Goal: Transaction & Acquisition: Book appointment/travel/reservation

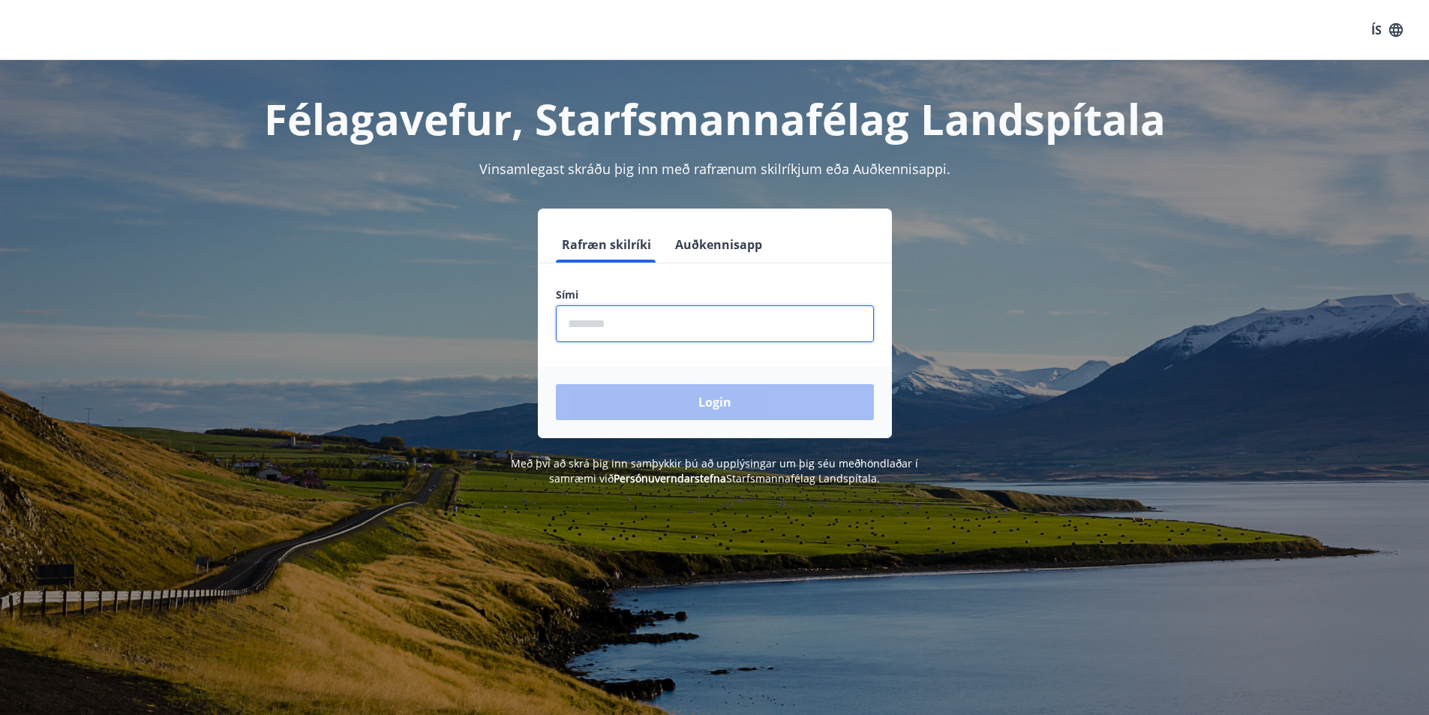
click at [745, 330] on input "phone" at bounding box center [715, 323] width 318 height 37
type input "********"
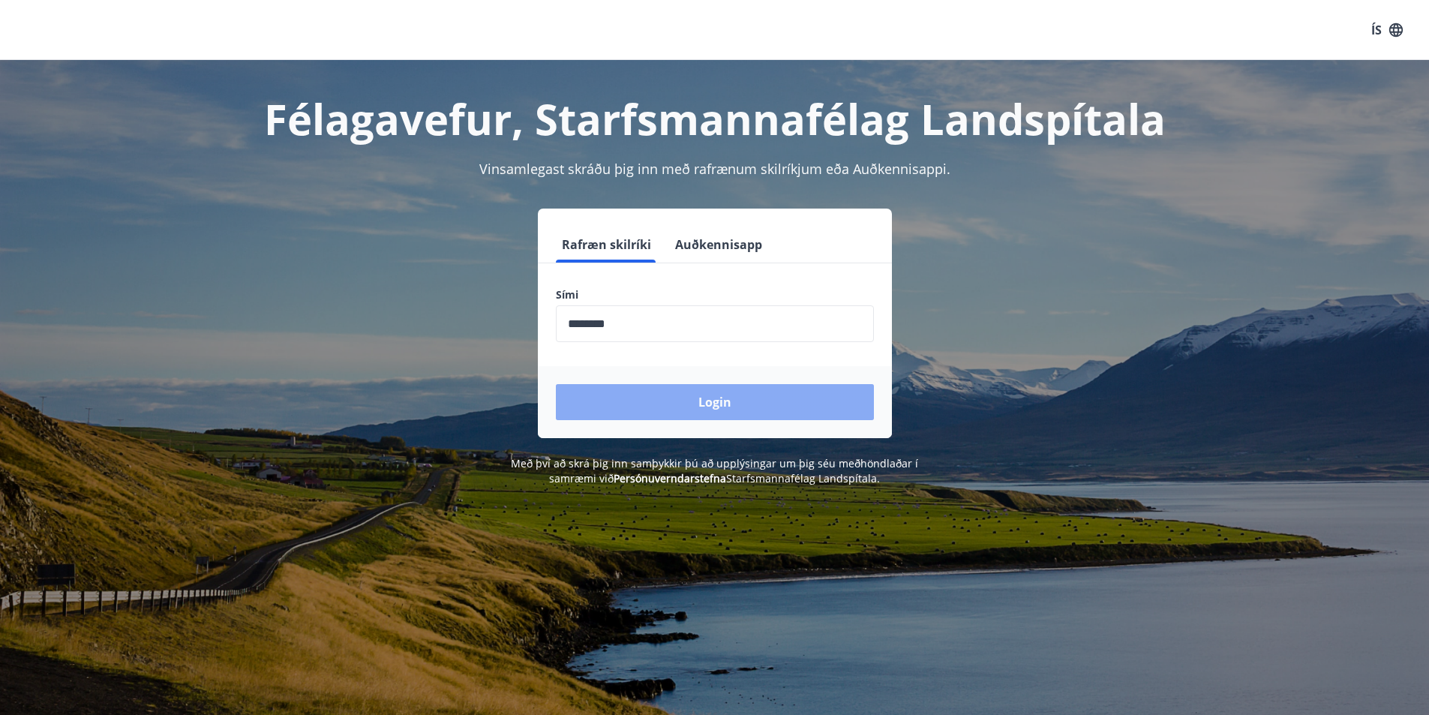
click at [658, 397] on button "Login" at bounding box center [715, 402] width 318 height 36
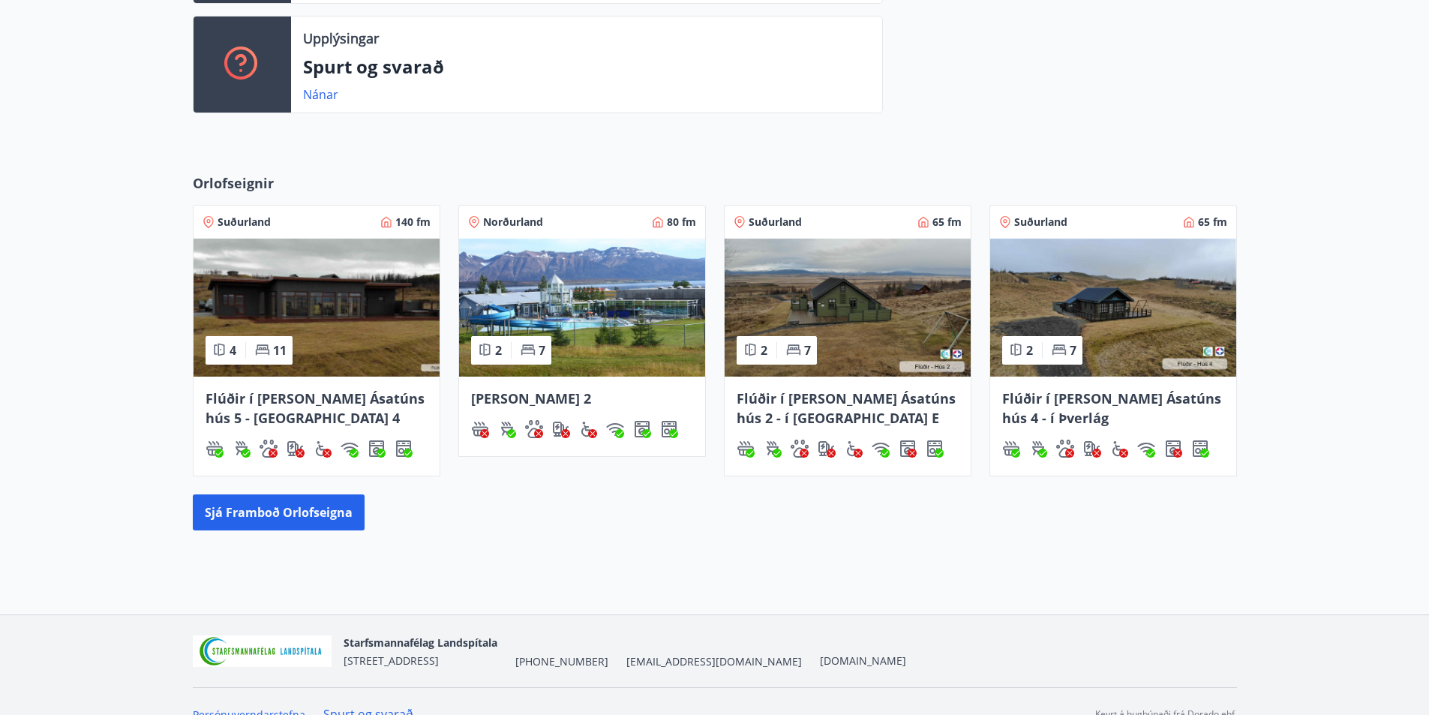
scroll to position [541, 0]
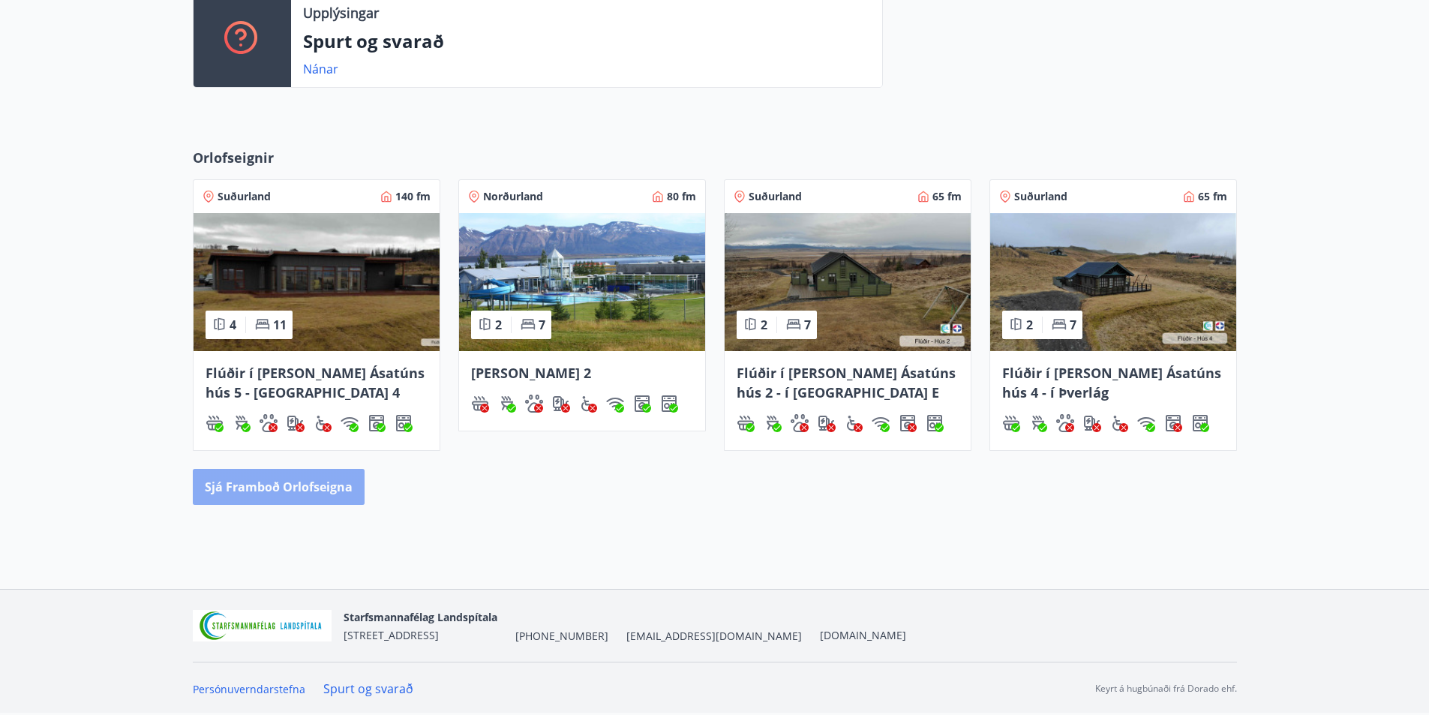
click at [283, 487] on button "Sjá framboð orlofseigna" at bounding box center [279, 487] width 172 height 36
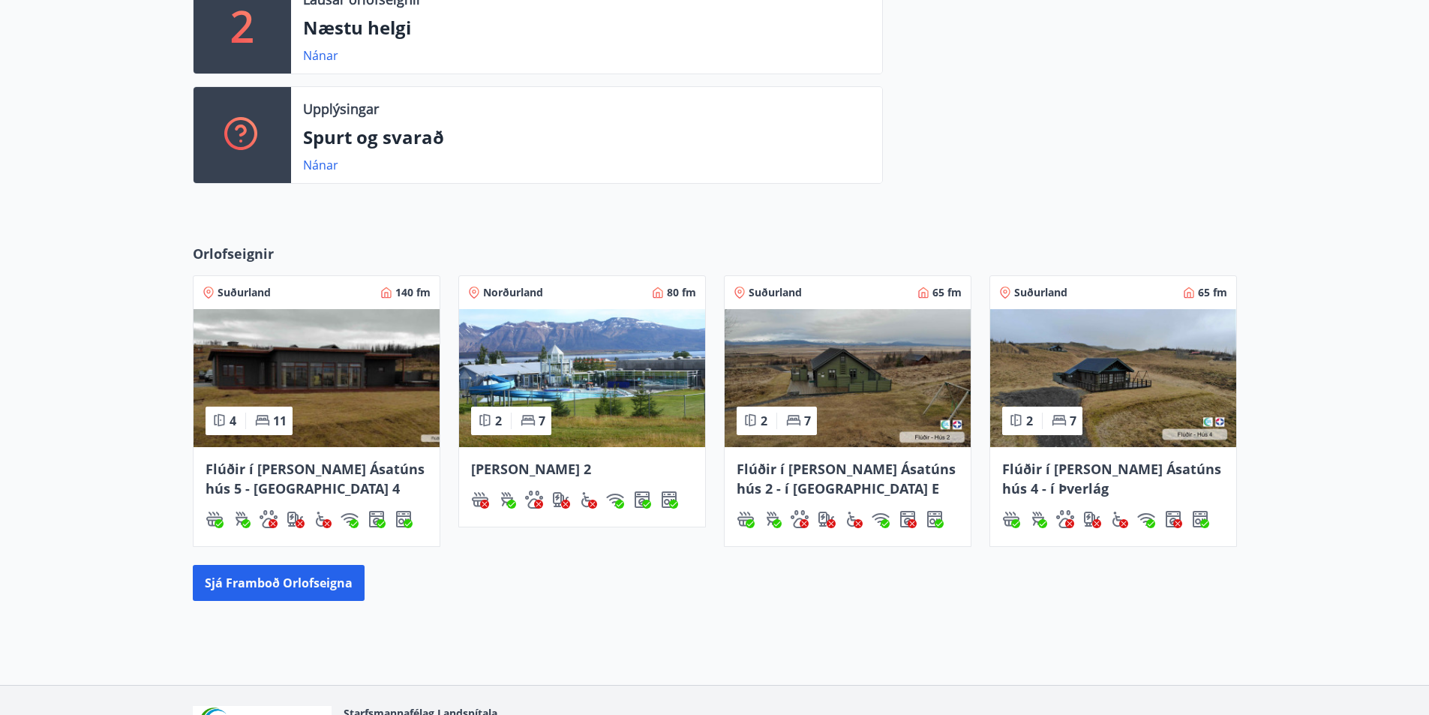
scroll to position [444, 0]
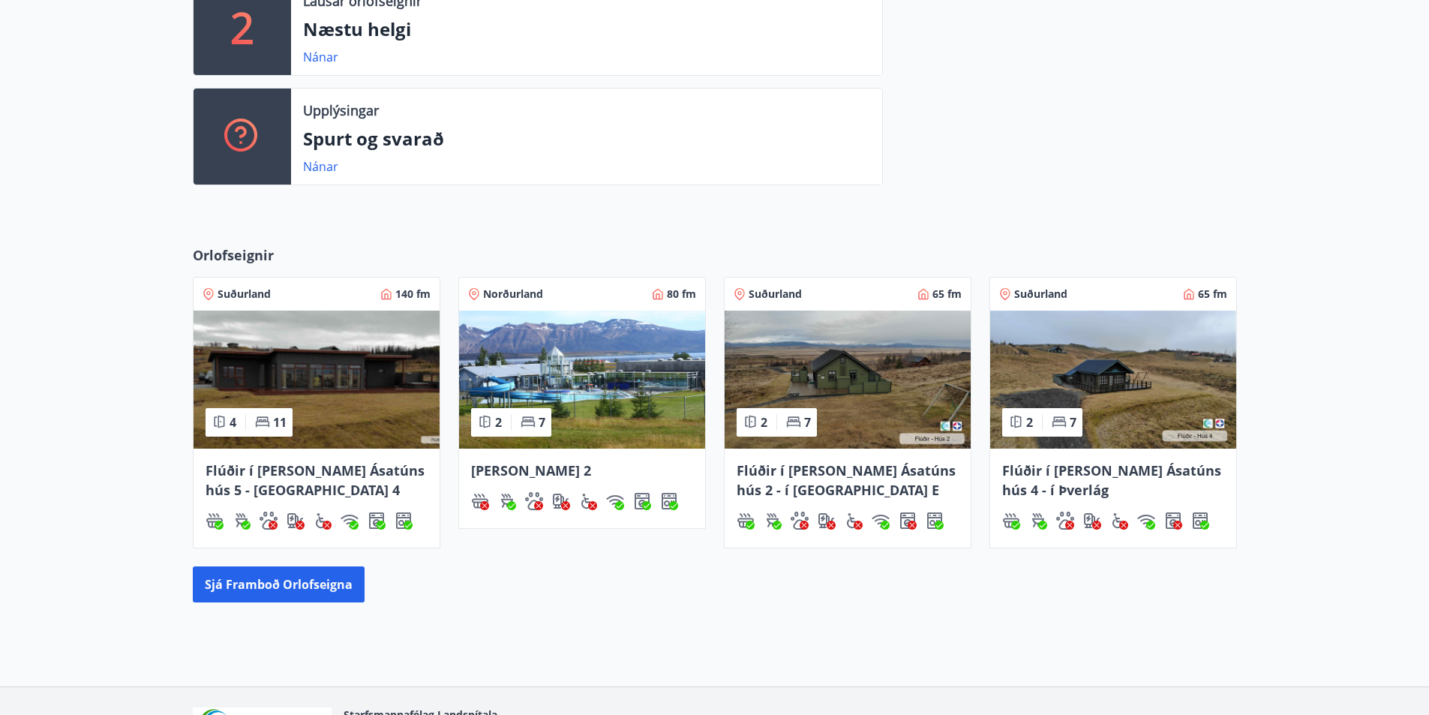
click at [514, 295] on span "Norðurland" at bounding box center [513, 293] width 60 height 15
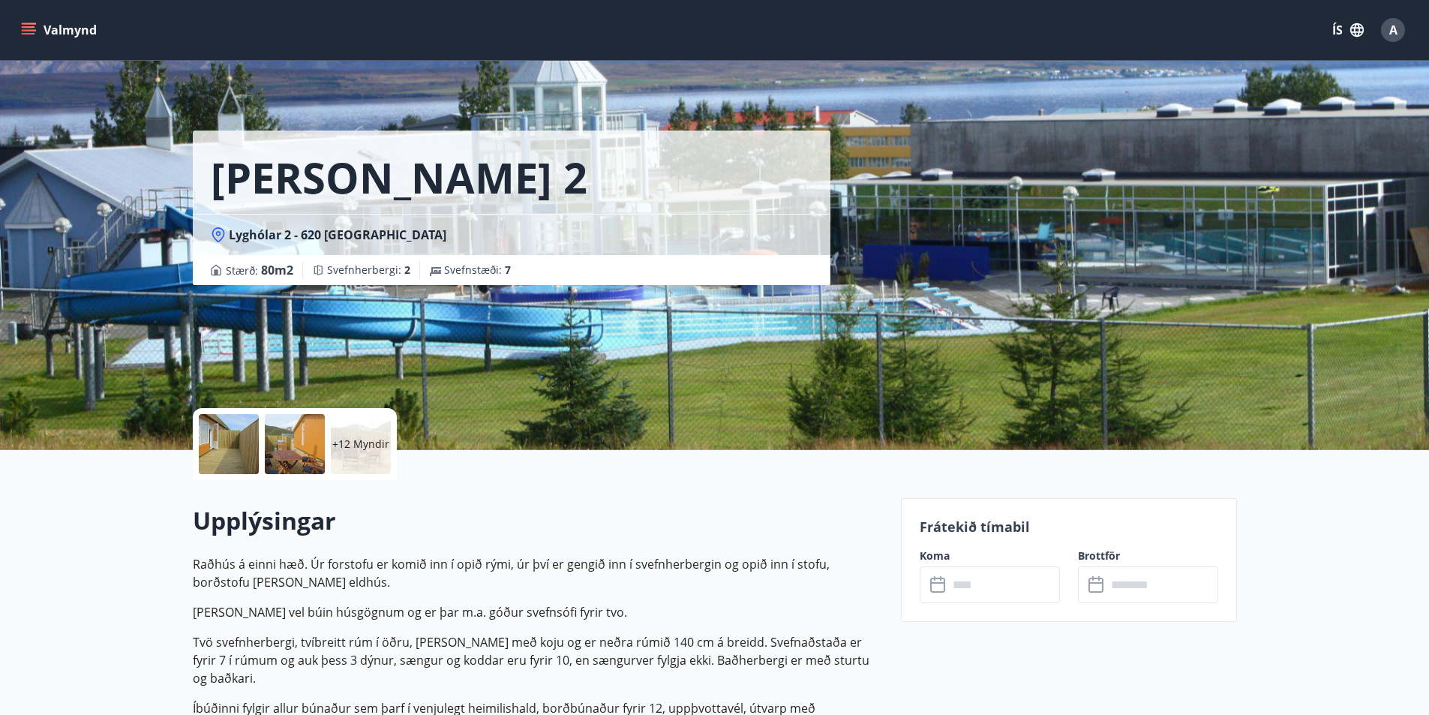
click at [39, 16] on button "Valmynd" at bounding box center [60, 29] width 85 height 27
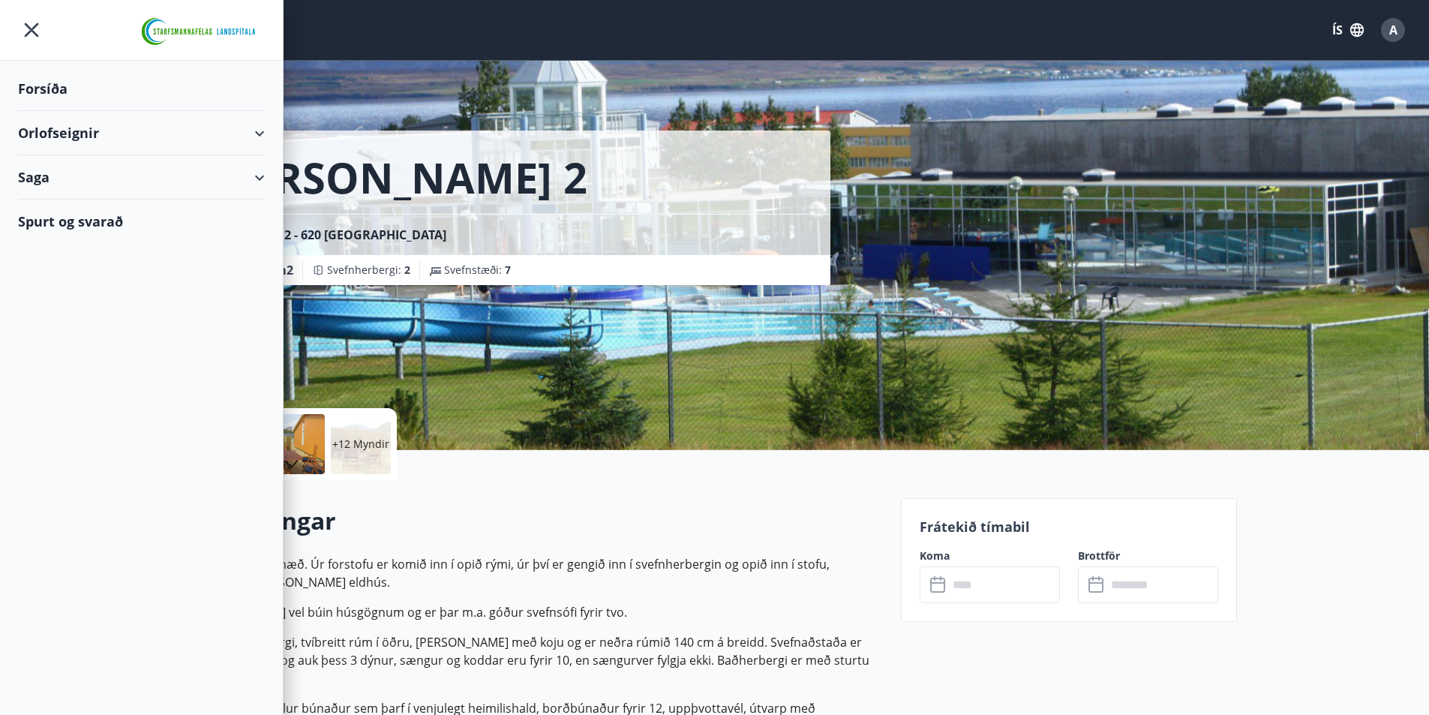
click at [255, 138] on div "Orlofseignir" at bounding box center [141, 133] width 247 height 44
click at [67, 205] on div "Bókunardagatal" at bounding box center [141, 202] width 223 height 31
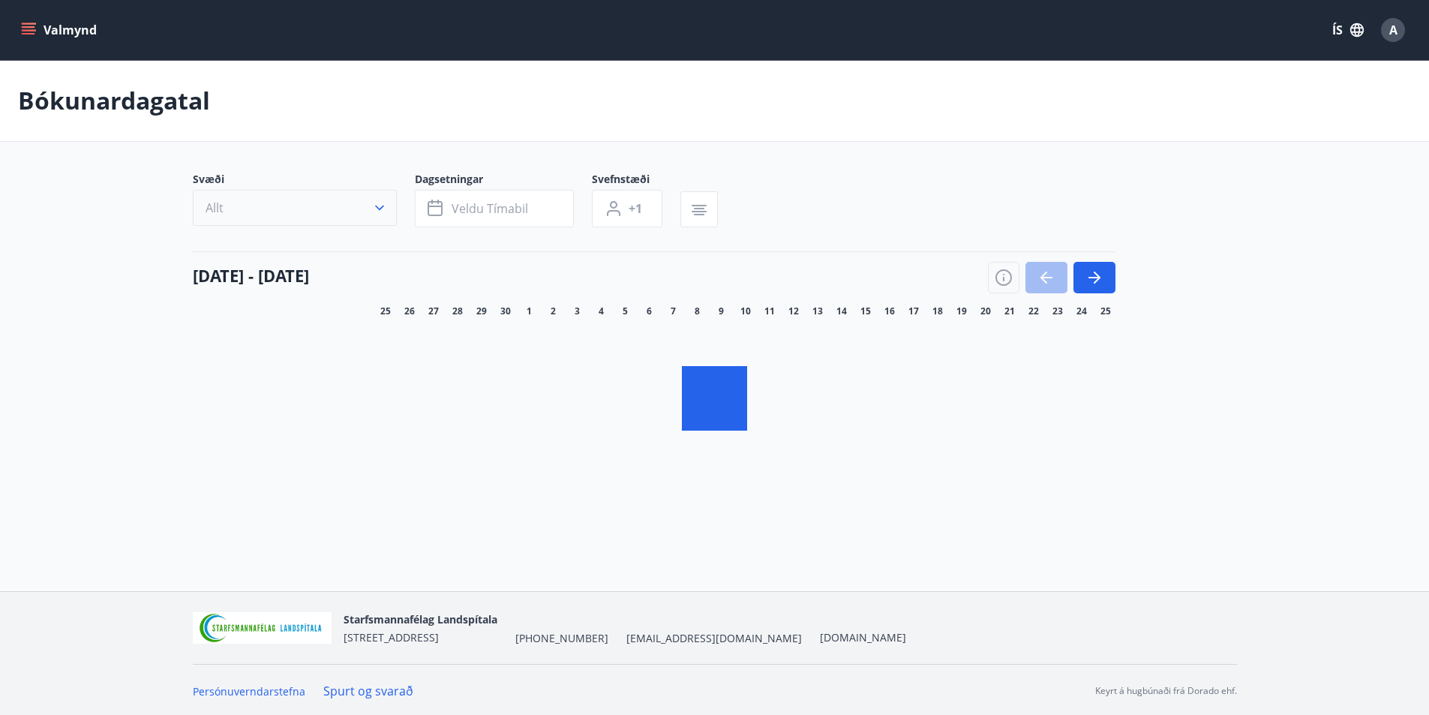
click at [372, 211] on icon "button" at bounding box center [379, 207] width 15 height 15
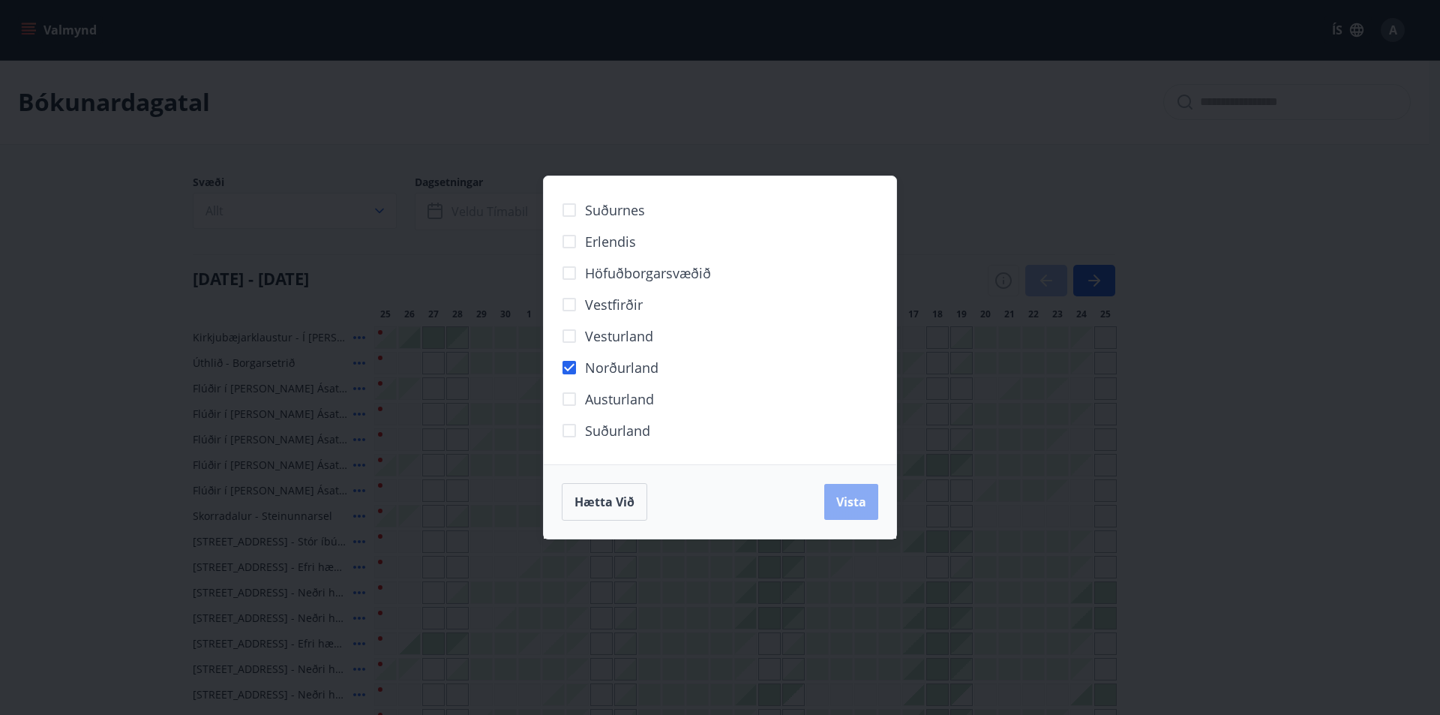
click at [838, 494] on span "Vista" at bounding box center [851, 501] width 30 height 16
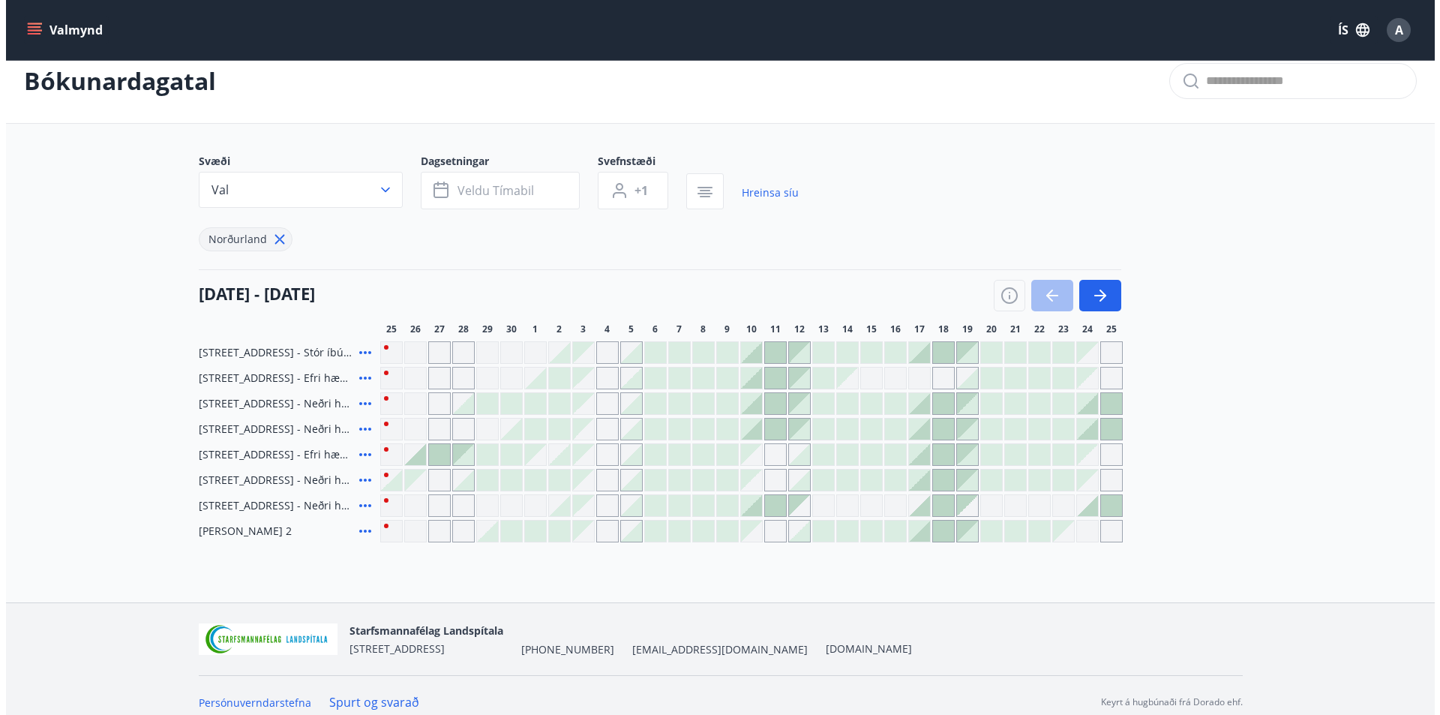
scroll to position [34, 0]
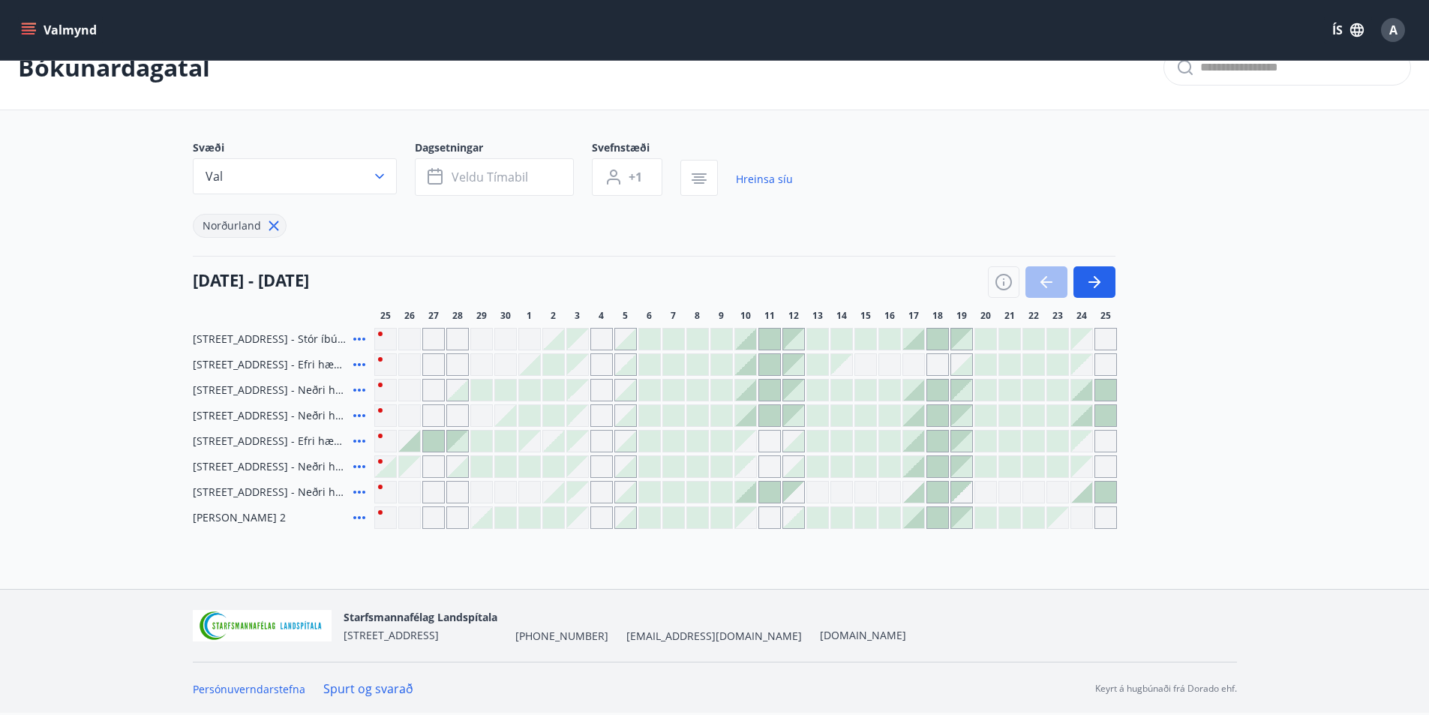
click at [355, 492] on icon at bounding box center [359, 491] width 12 height 3
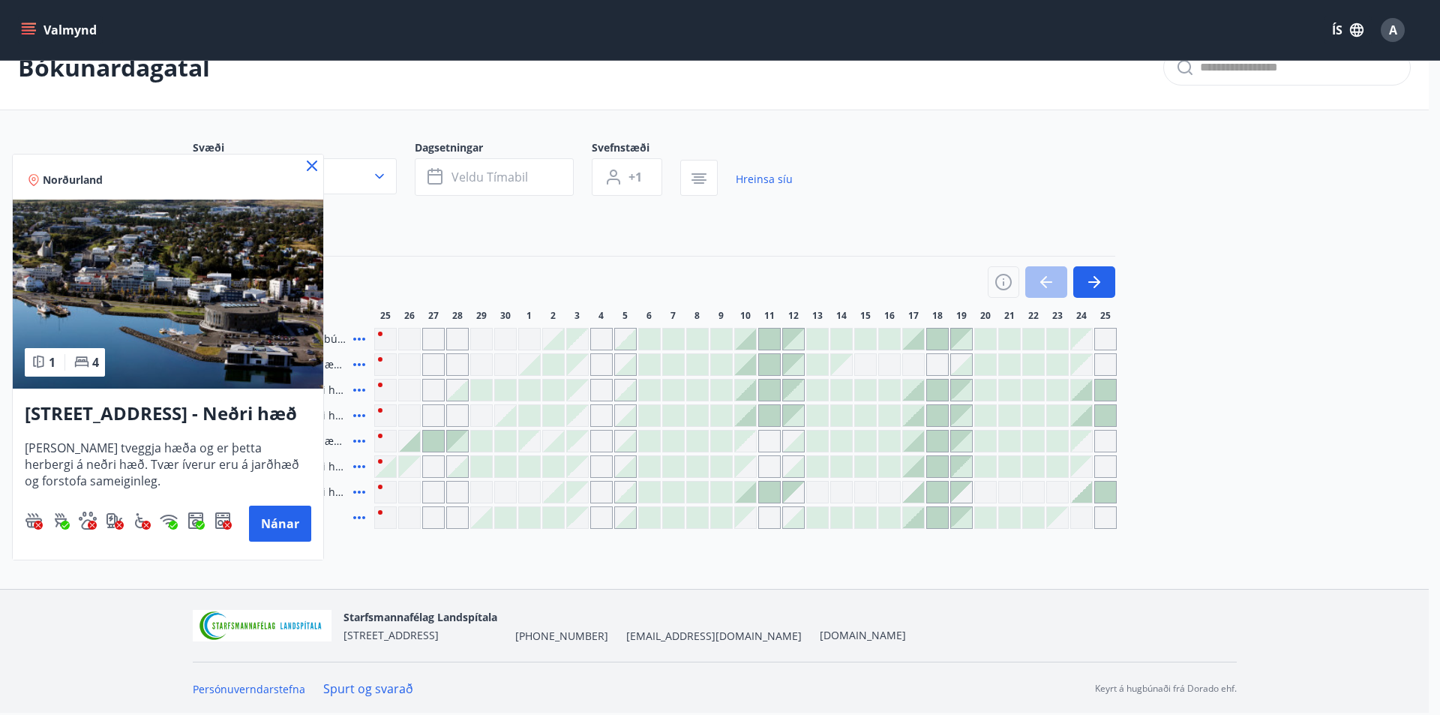
click at [83, 361] on icon at bounding box center [81, 361] width 13 height 10
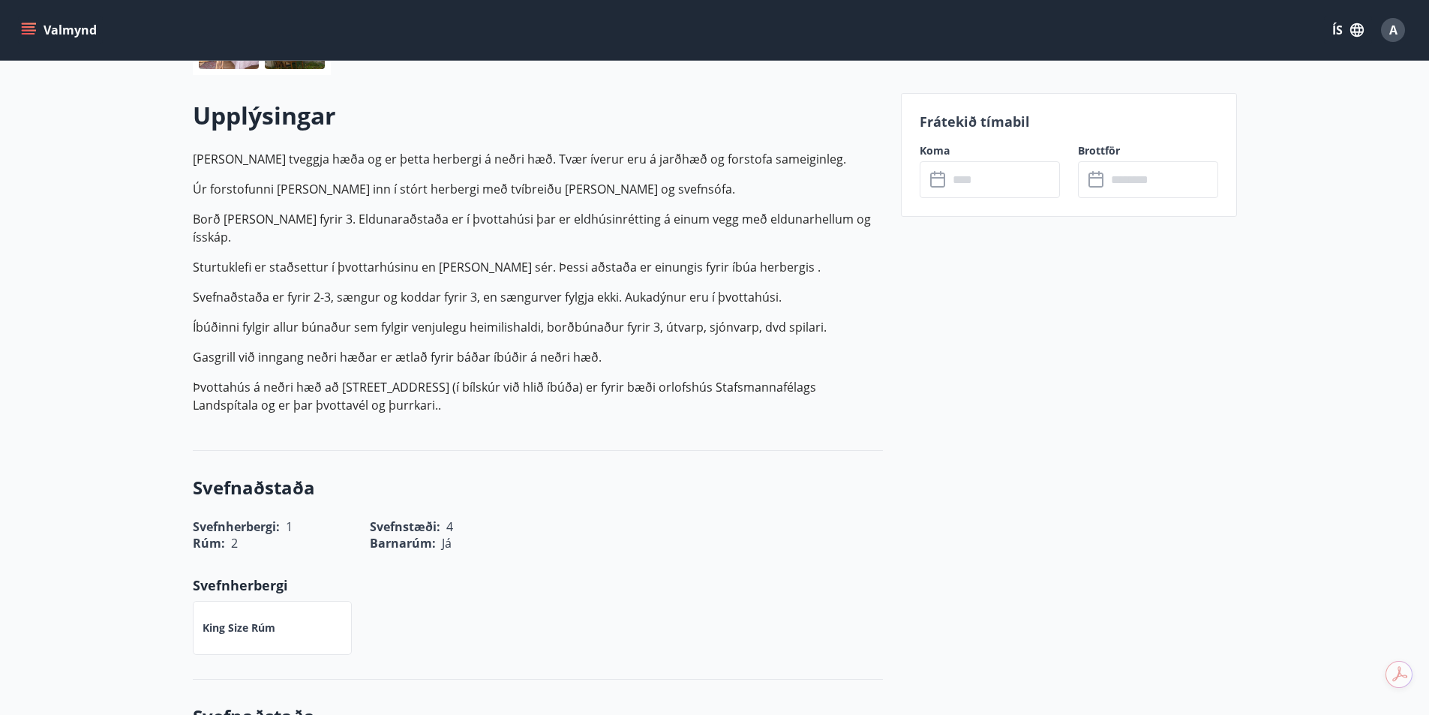
scroll to position [406, 0]
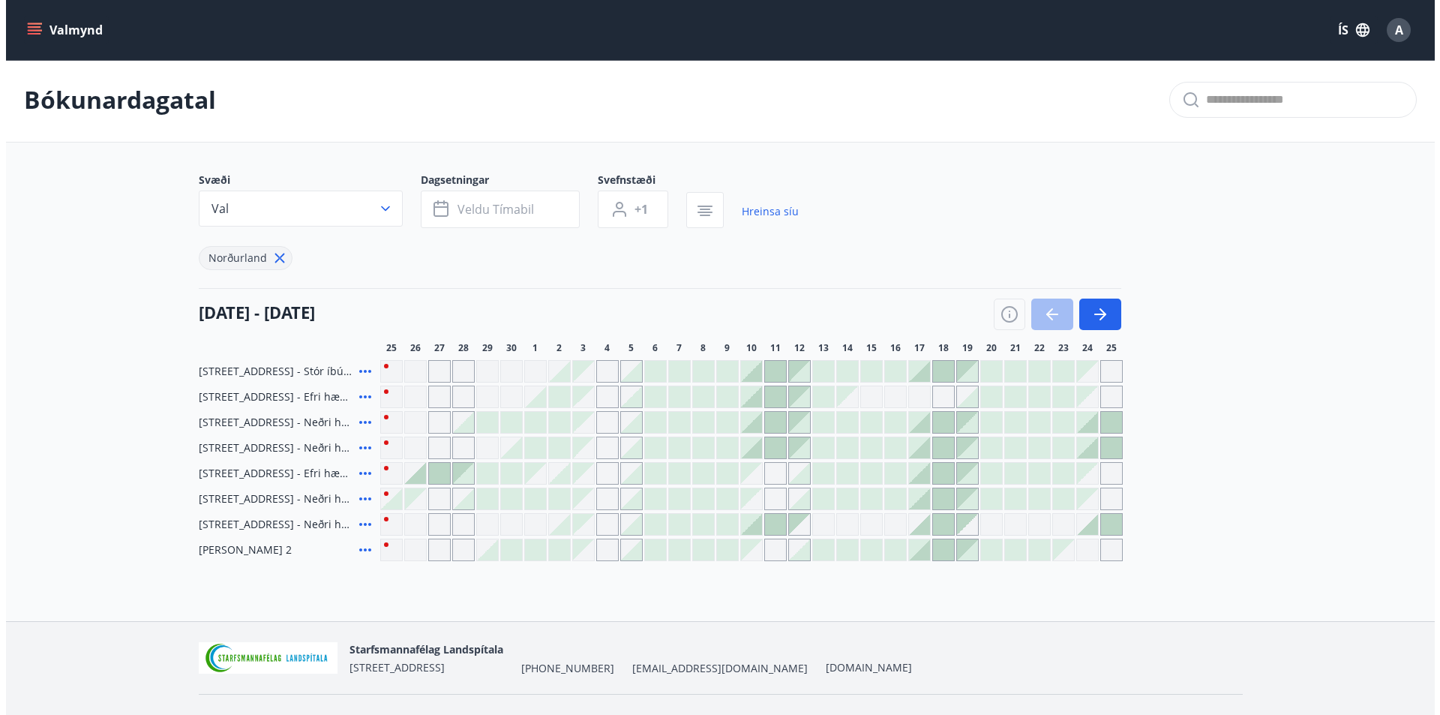
scroll to position [34, 0]
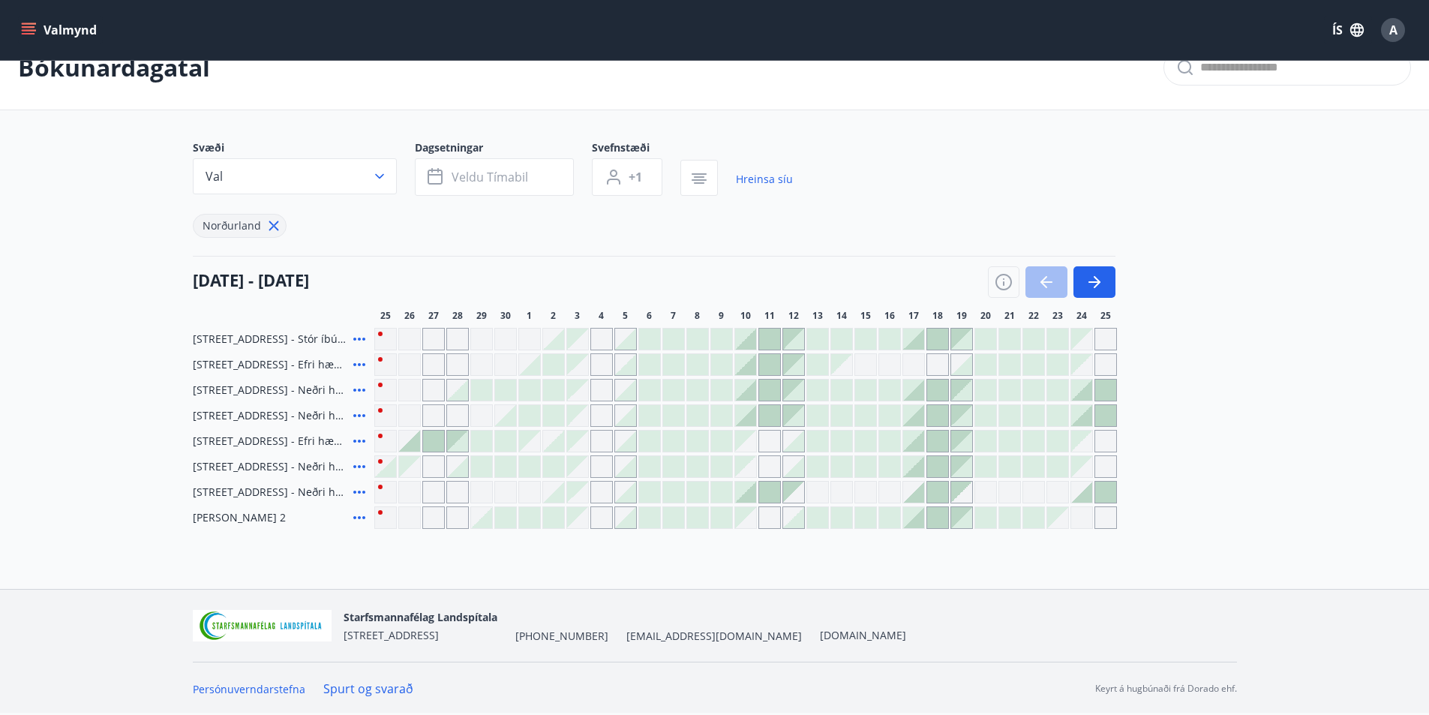
click at [355, 390] on icon at bounding box center [359, 389] width 12 height 3
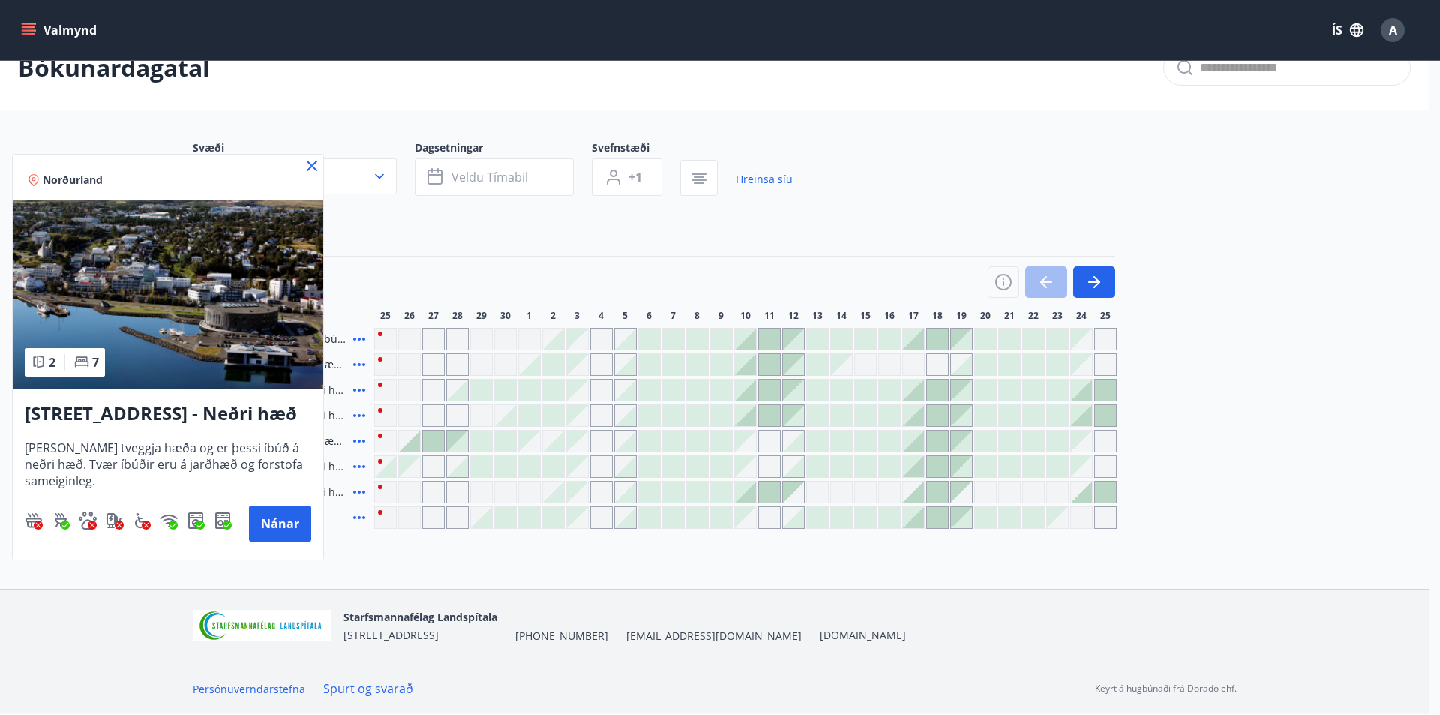
click at [356, 339] on div at bounding box center [720, 357] width 1440 height 715
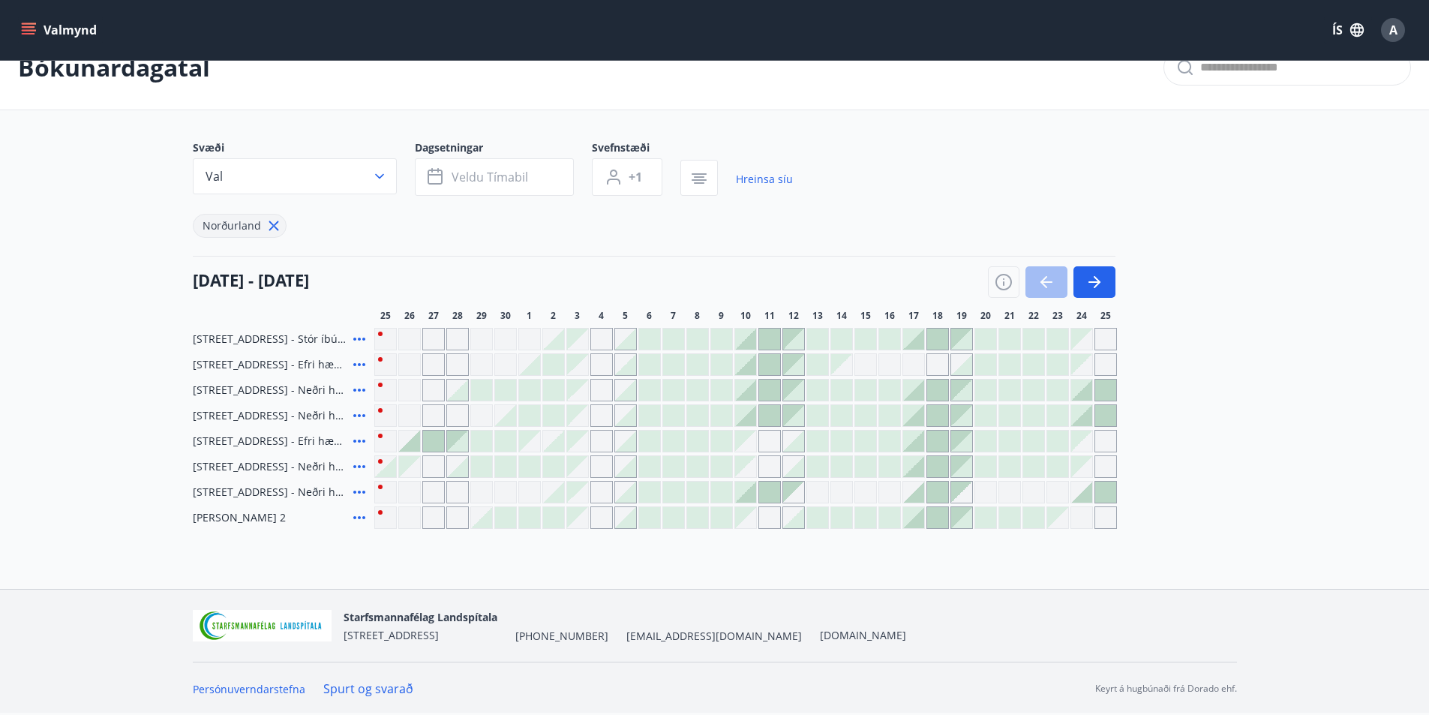
click at [358, 338] on icon at bounding box center [359, 338] width 12 height 3
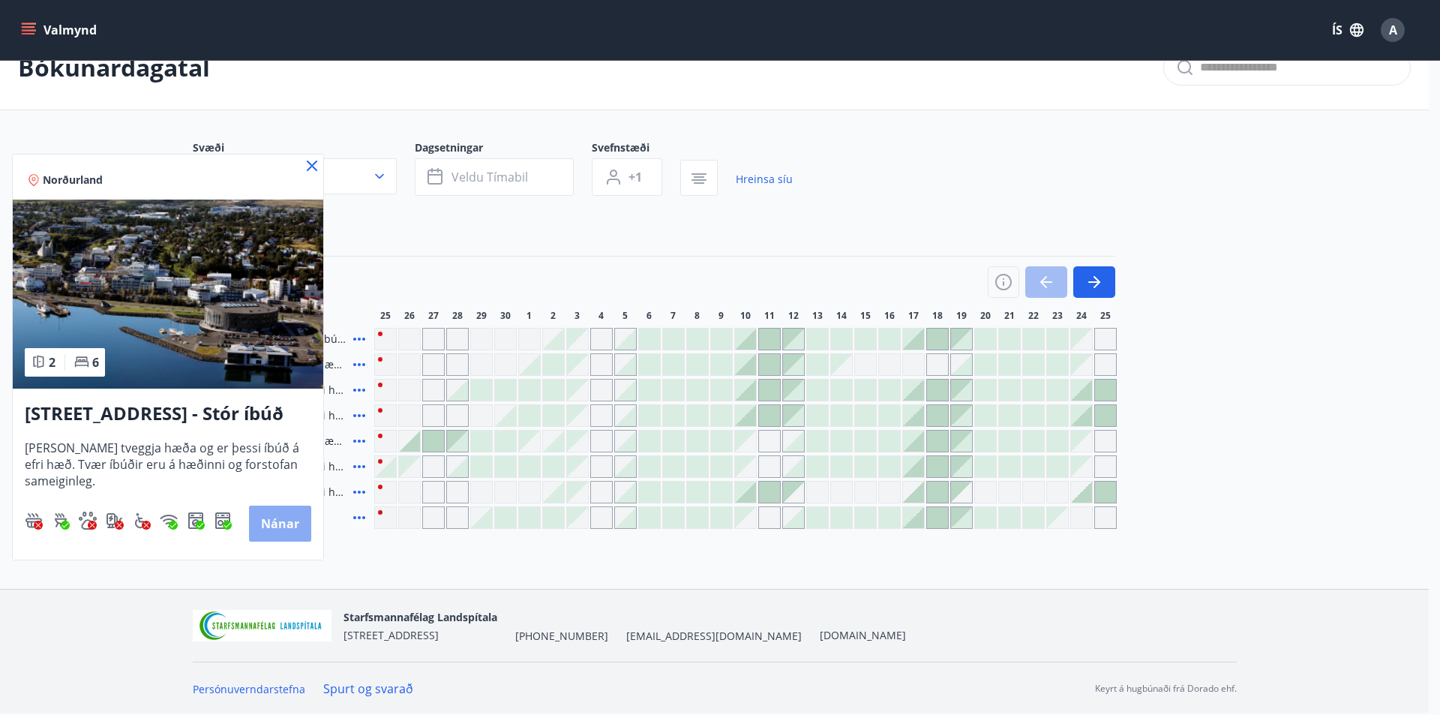
click at [289, 513] on button "Nánar" at bounding box center [280, 523] width 62 height 36
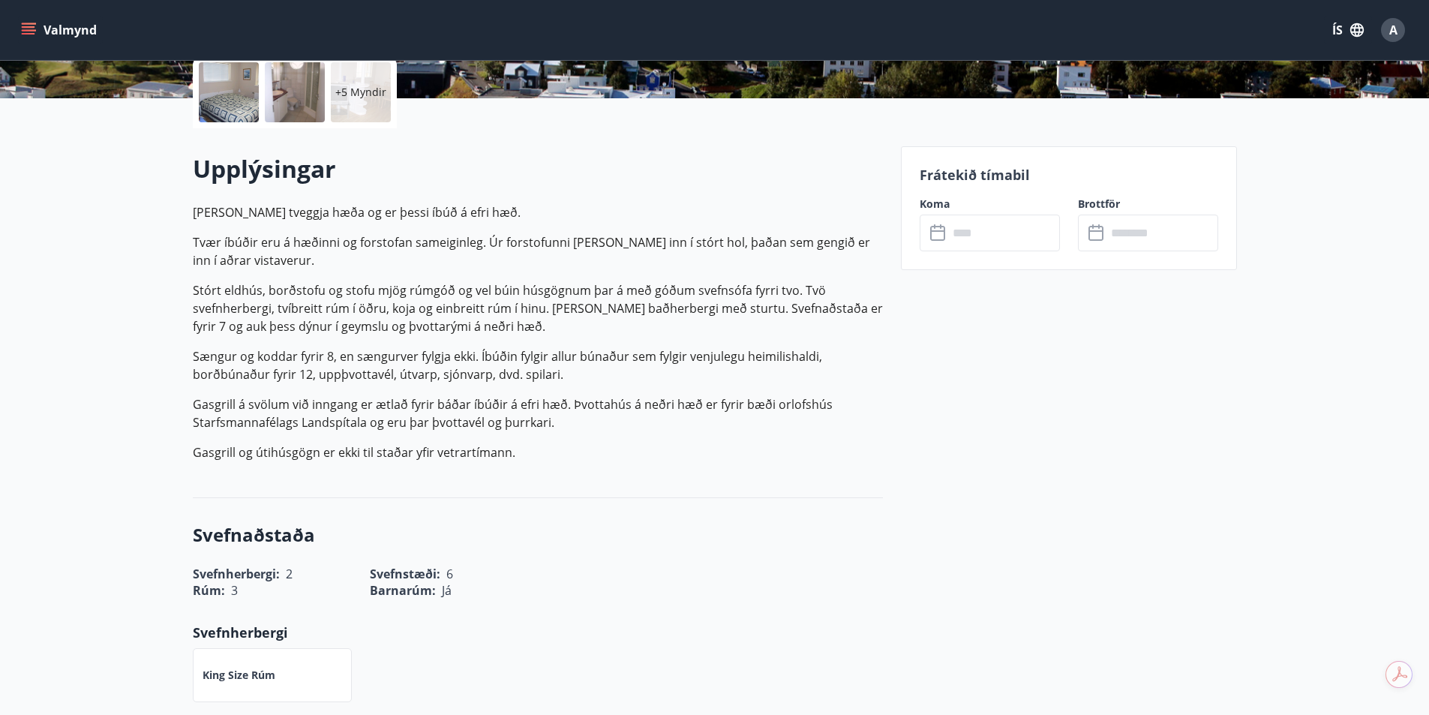
scroll to position [316, 0]
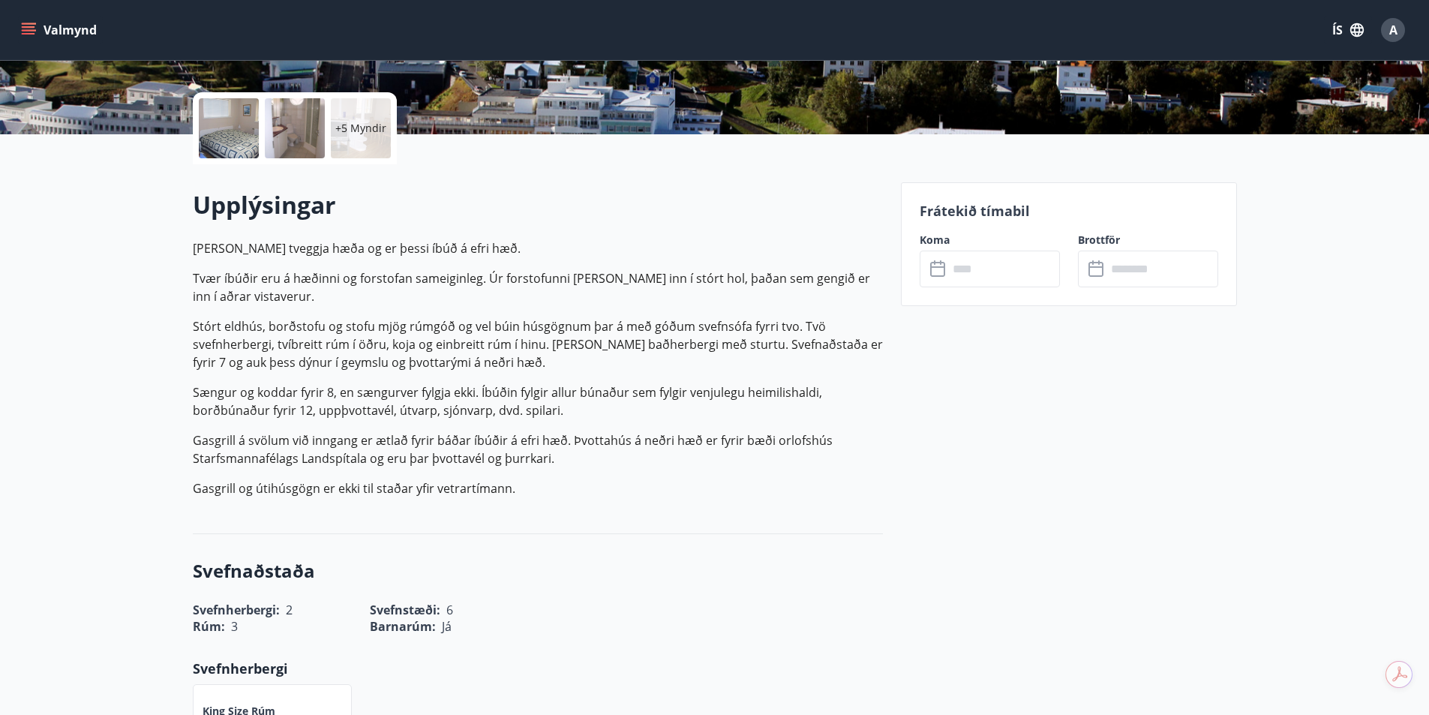
click at [946, 278] on div "​ ​" at bounding box center [989, 268] width 140 height 37
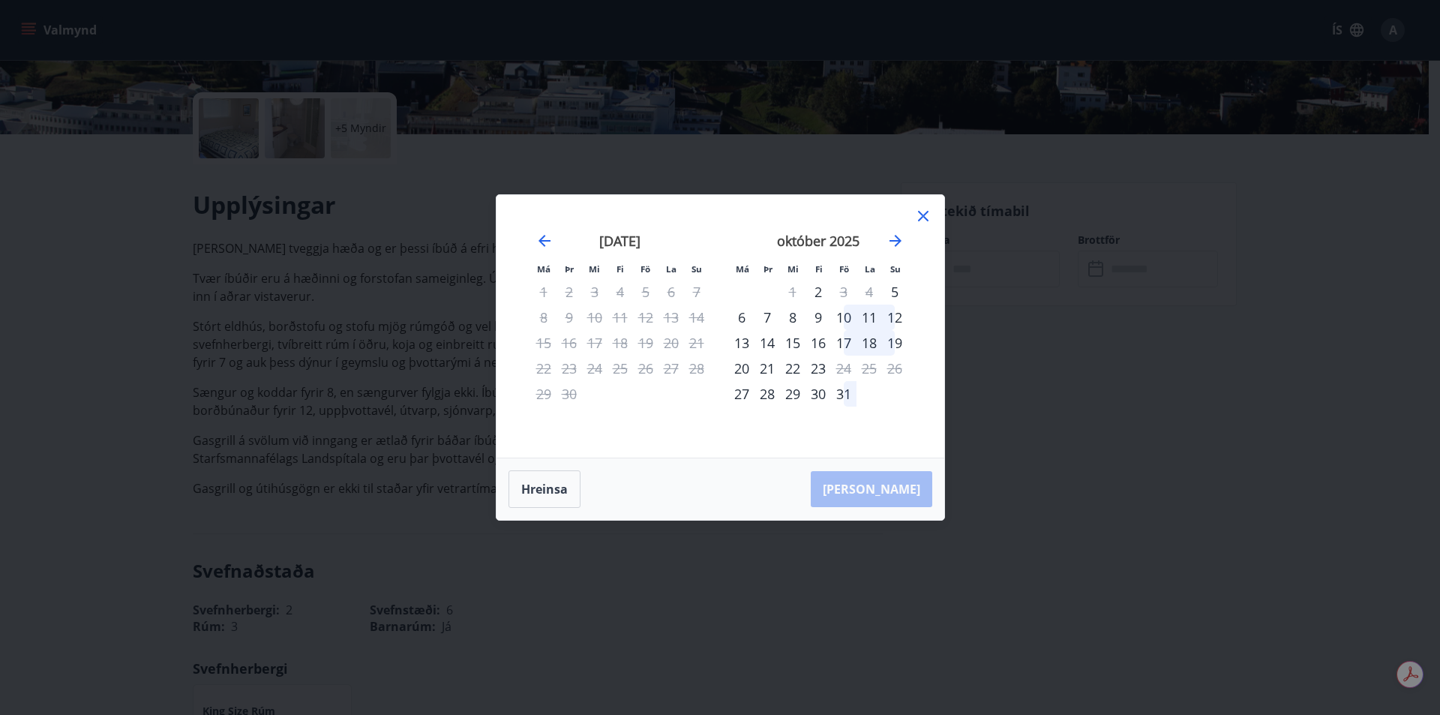
click at [925, 209] on icon at bounding box center [923, 216] width 18 height 18
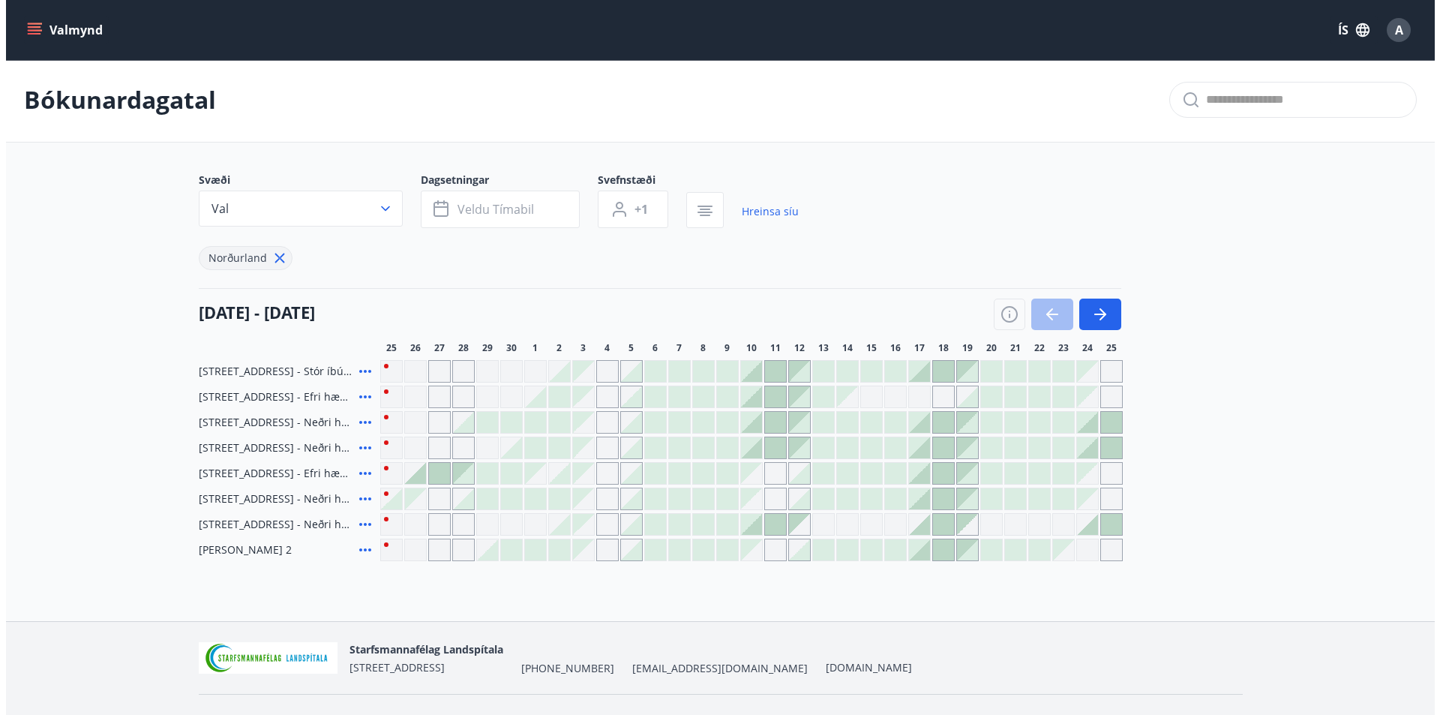
scroll to position [34, 0]
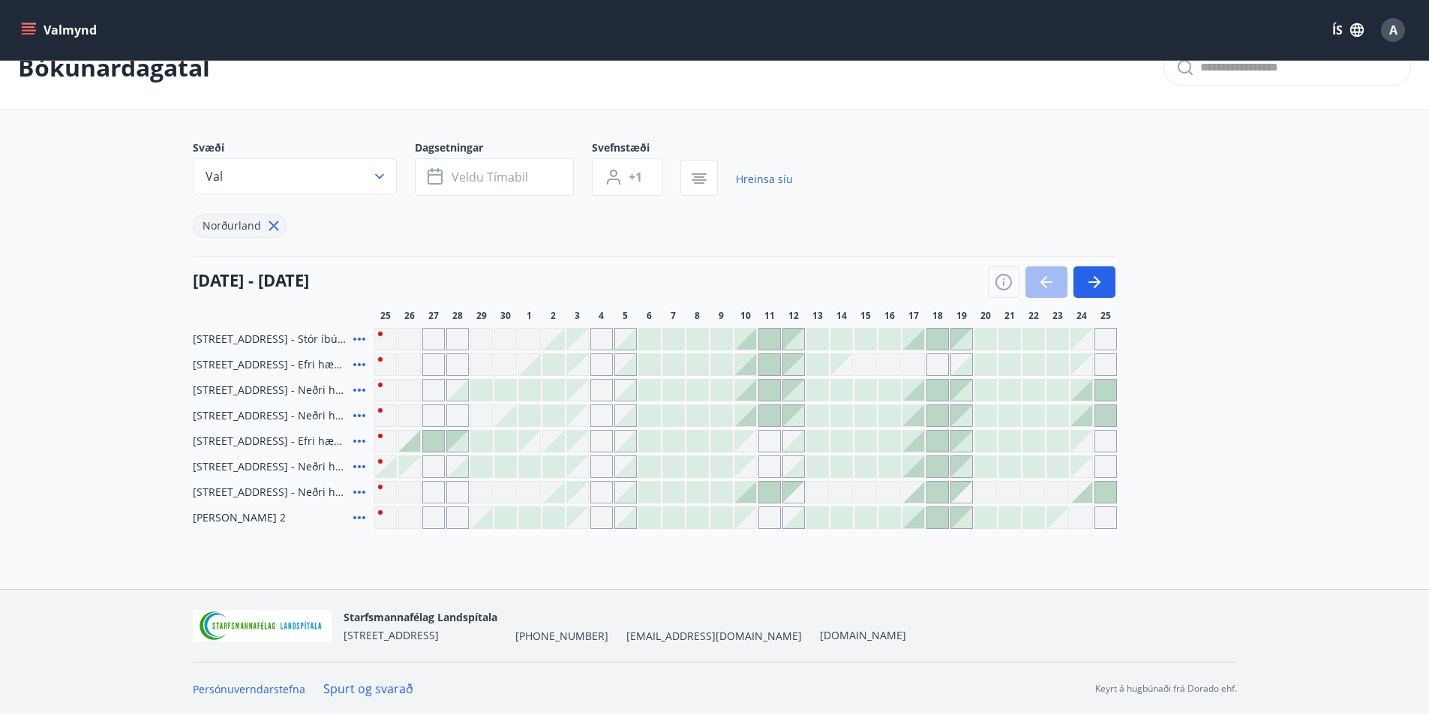
click at [357, 464] on icon at bounding box center [359, 466] width 18 height 18
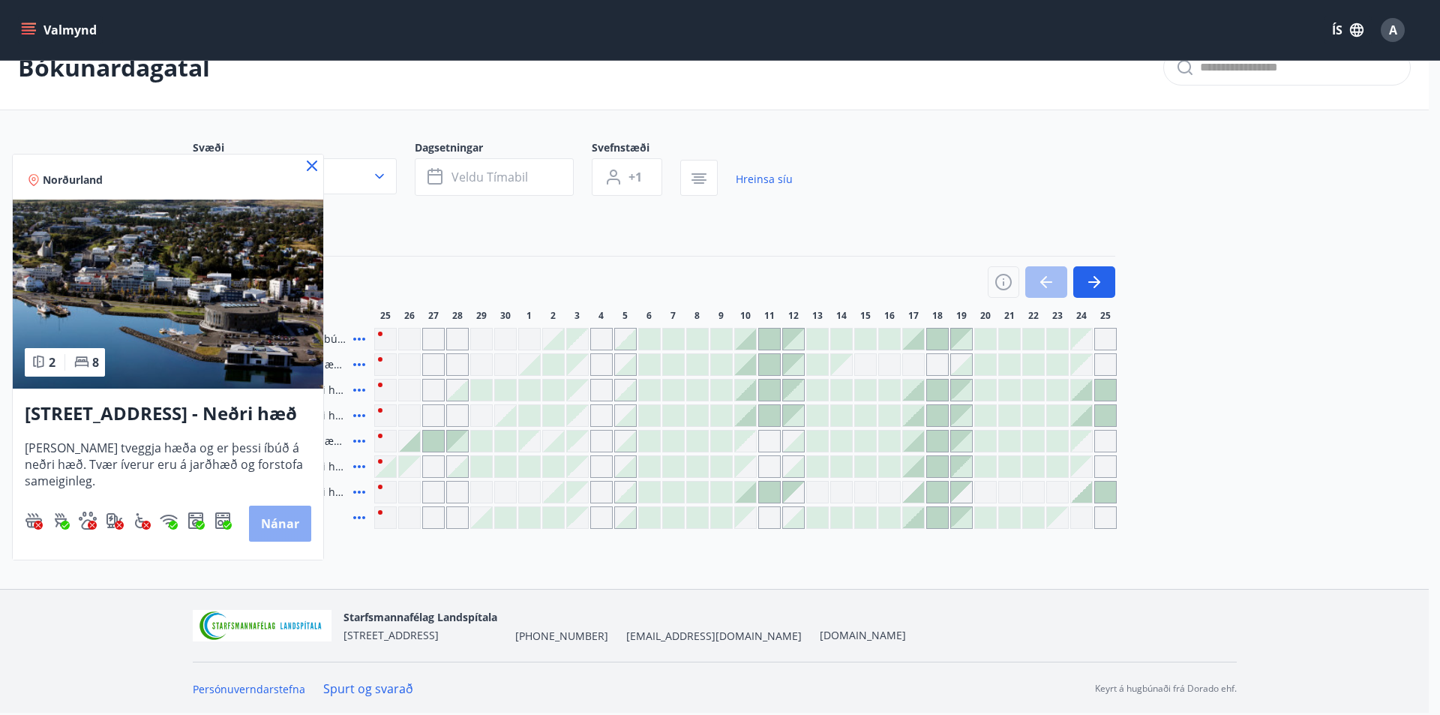
click at [274, 513] on button "Nánar" at bounding box center [280, 523] width 62 height 36
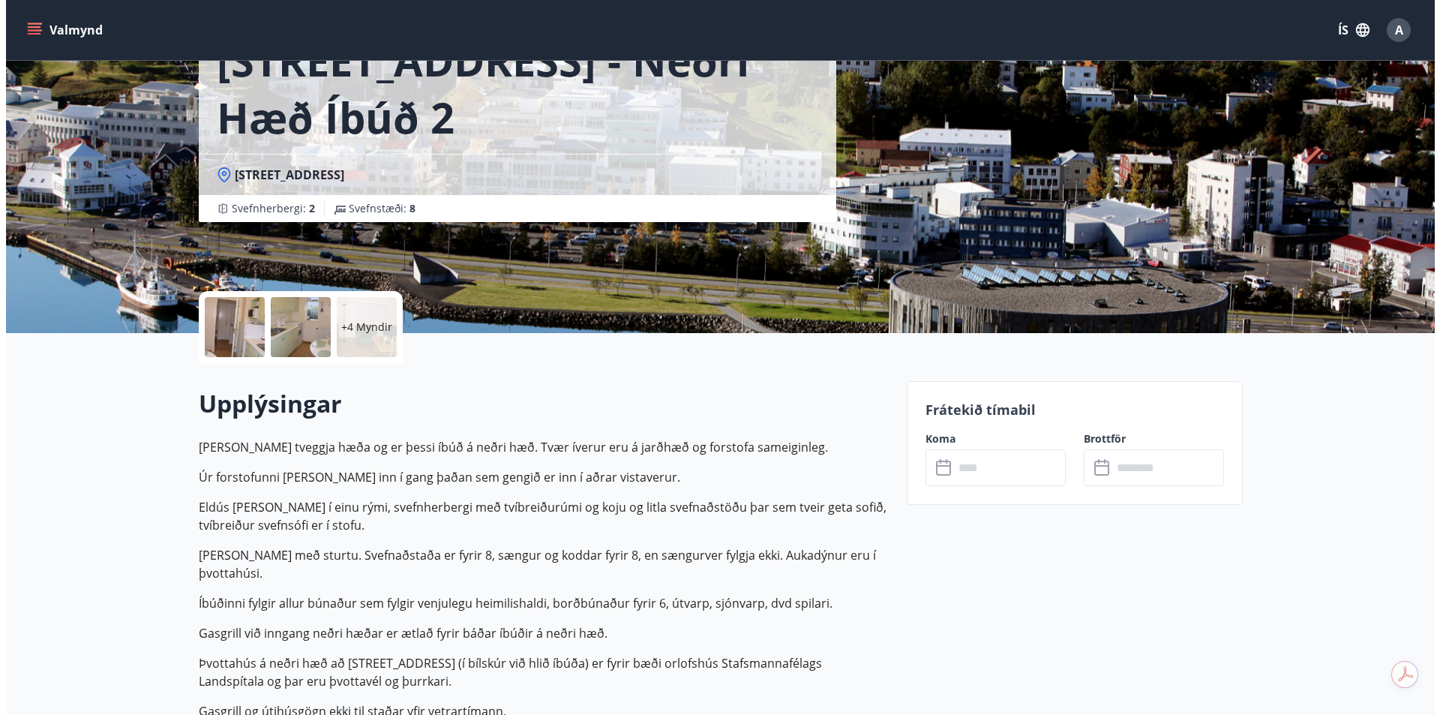
scroll to position [116, 0]
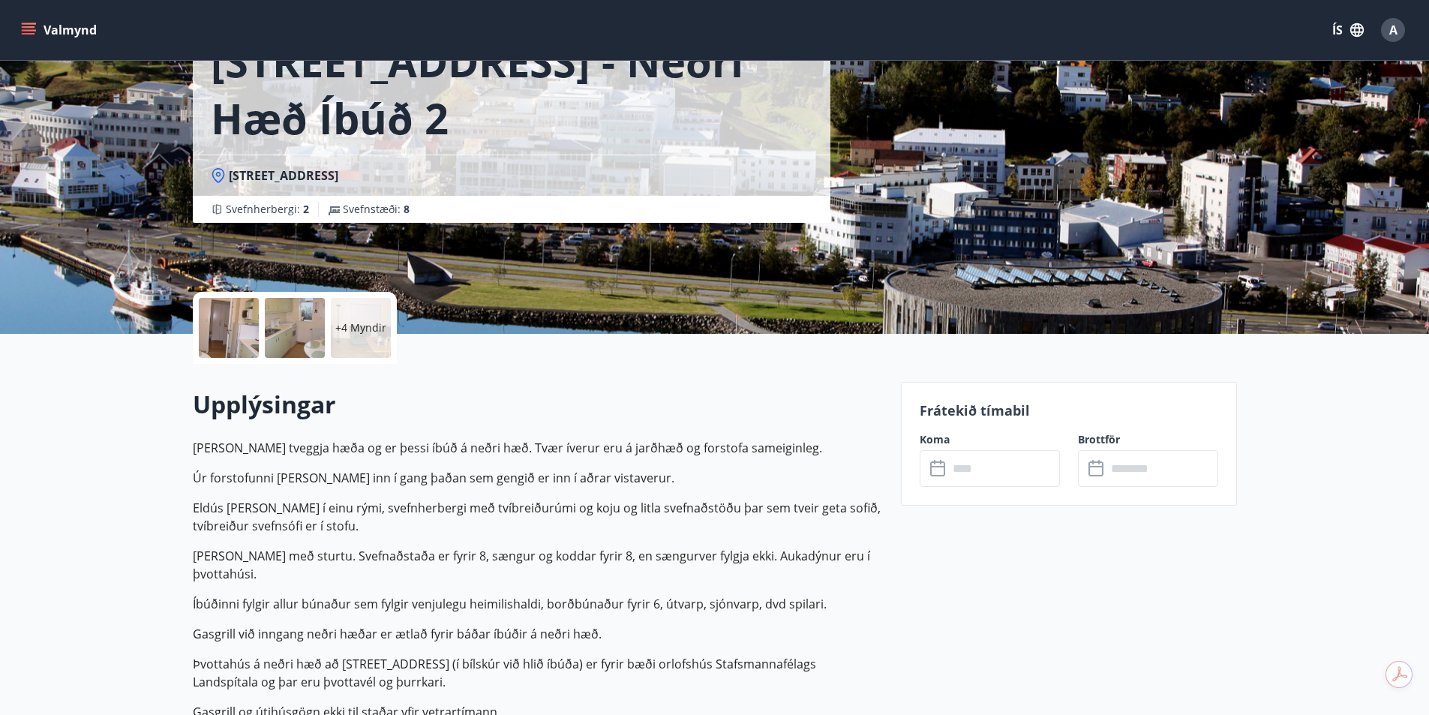
click at [231, 330] on div at bounding box center [229, 328] width 60 height 60
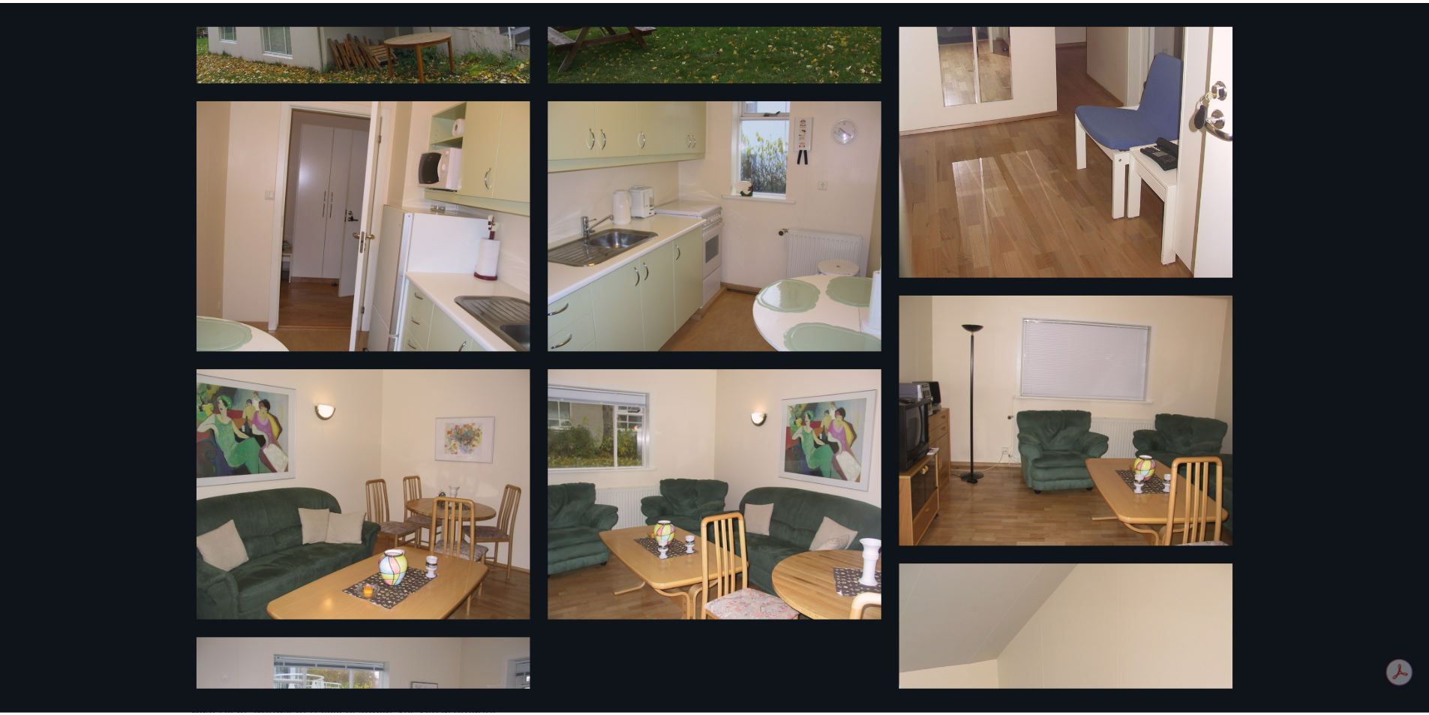
scroll to position [0, 0]
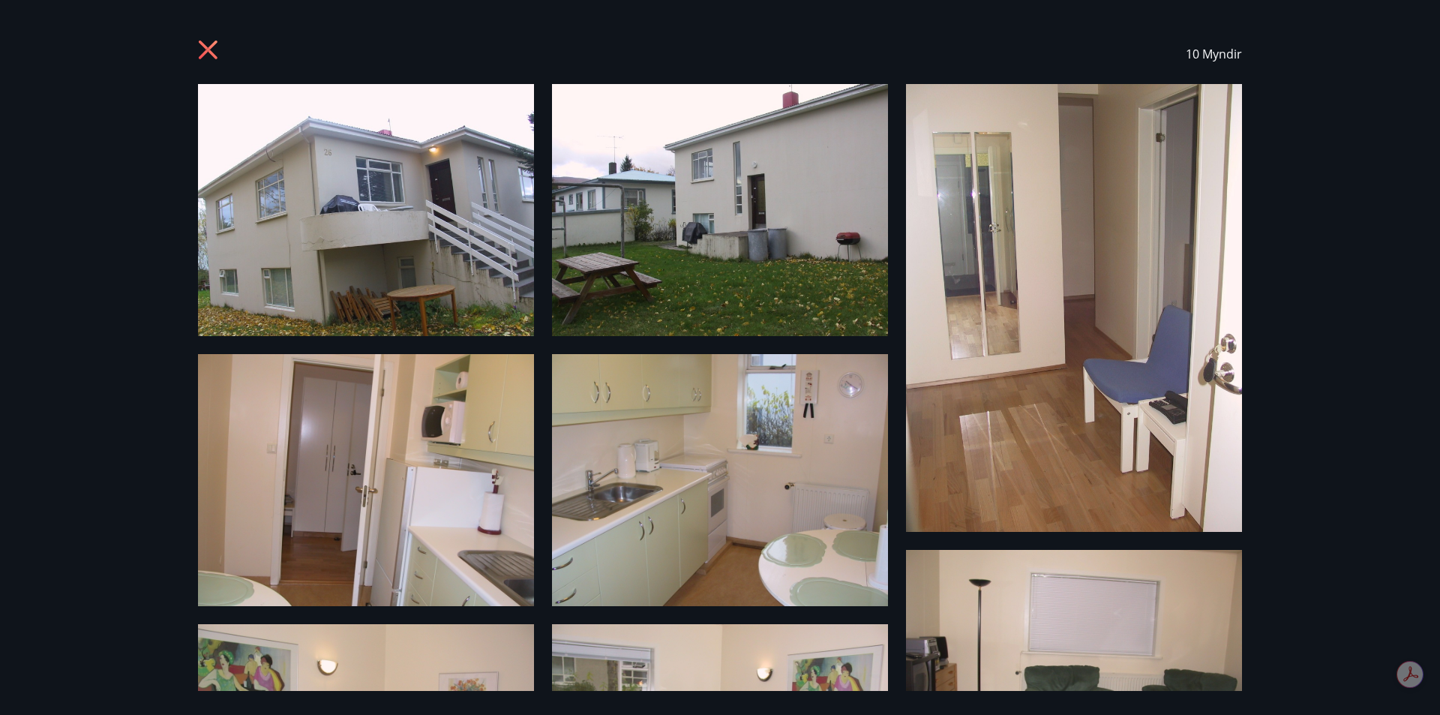
click at [202, 52] on icon at bounding box center [210, 52] width 24 height 24
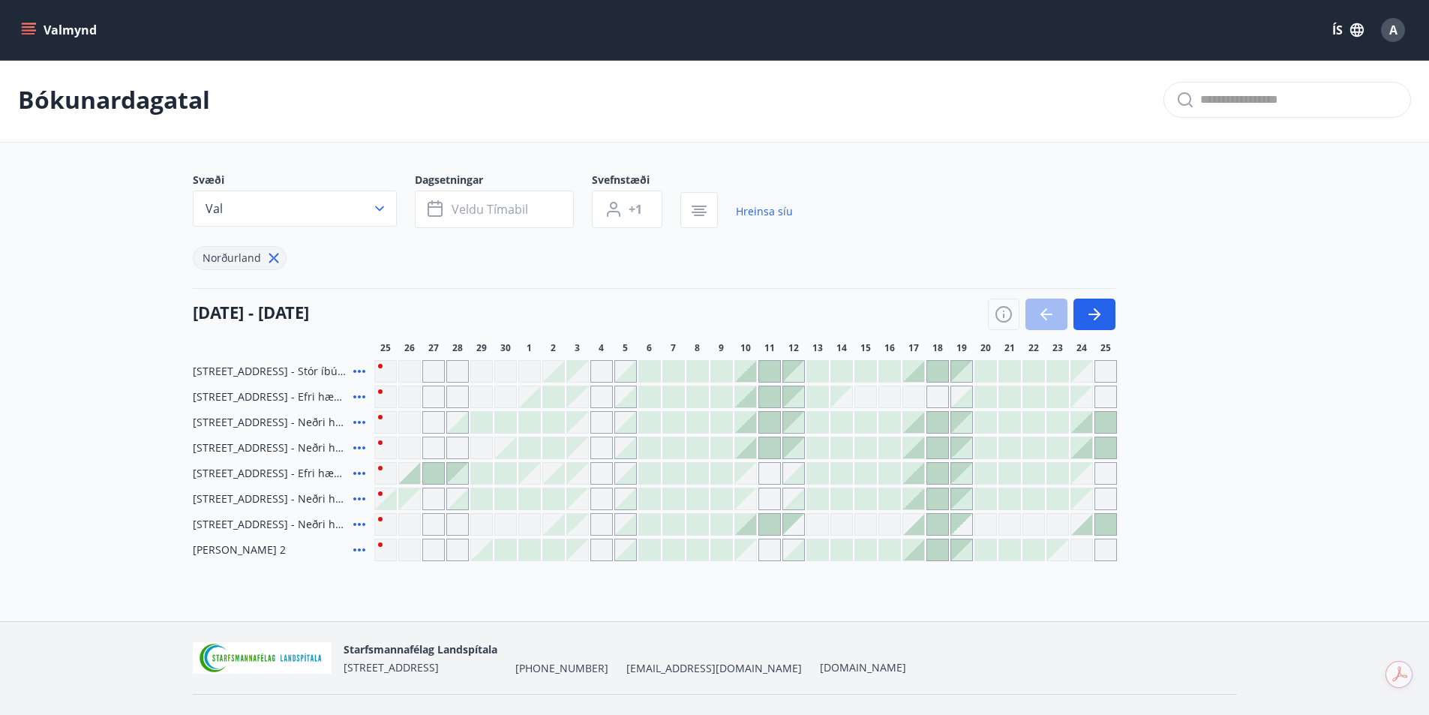
scroll to position [34, 0]
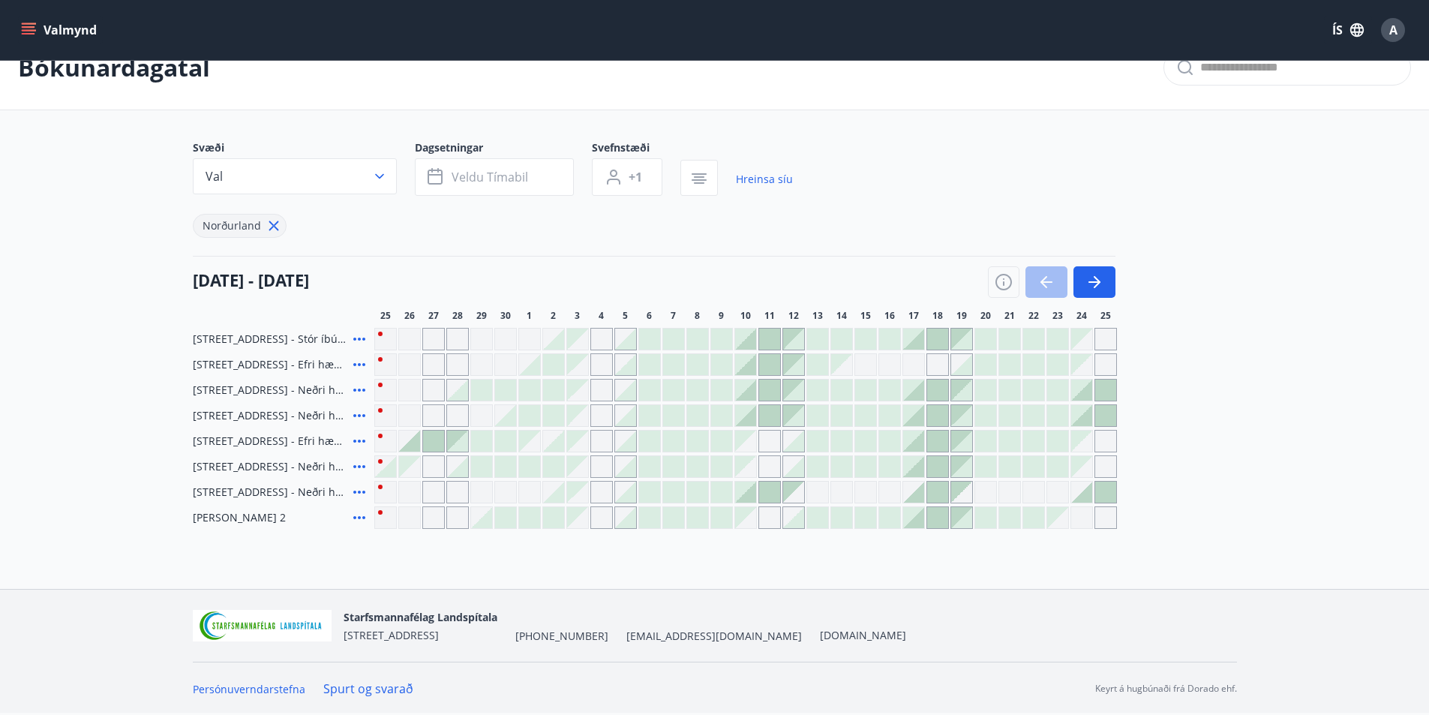
click at [357, 392] on icon at bounding box center [359, 390] width 18 height 18
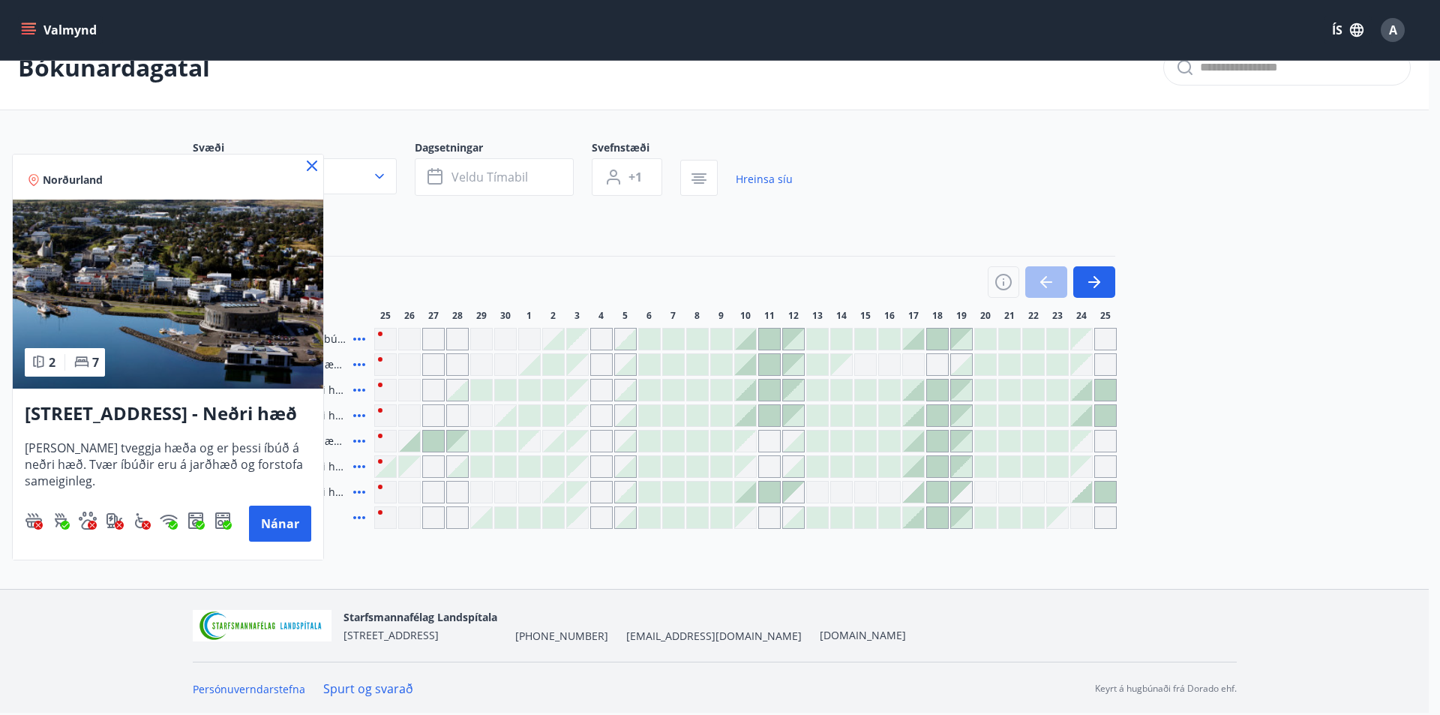
click at [313, 163] on icon at bounding box center [312, 165] width 10 height 10
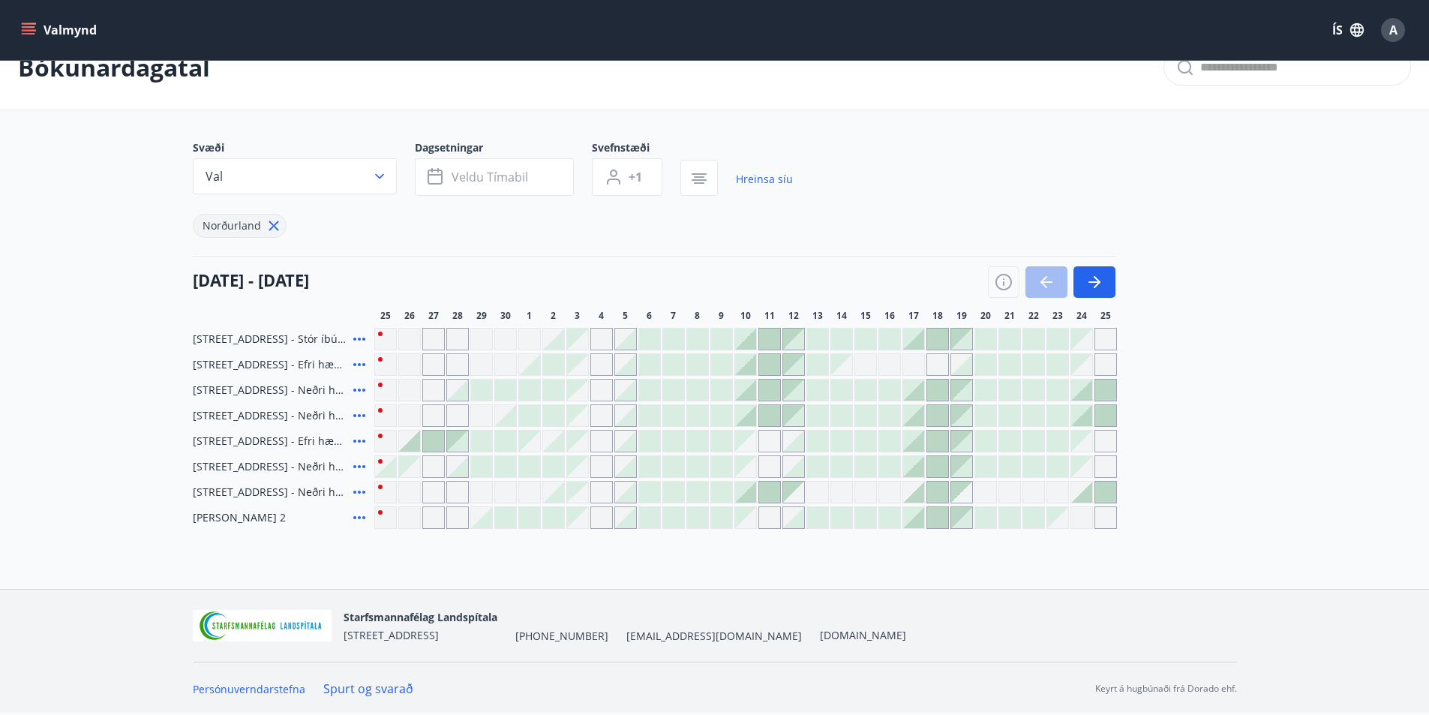
click at [355, 443] on icon at bounding box center [359, 441] width 18 height 18
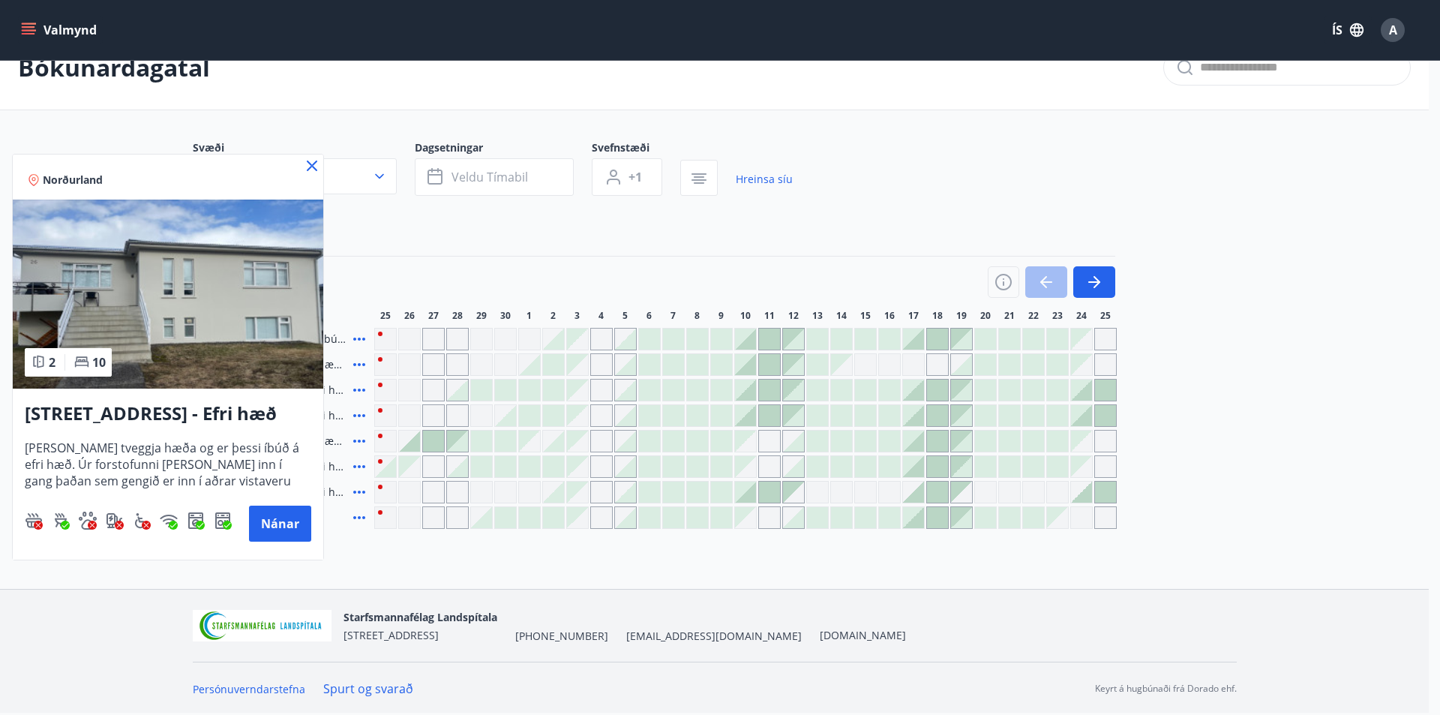
click at [309, 167] on icon at bounding box center [312, 166] width 18 height 18
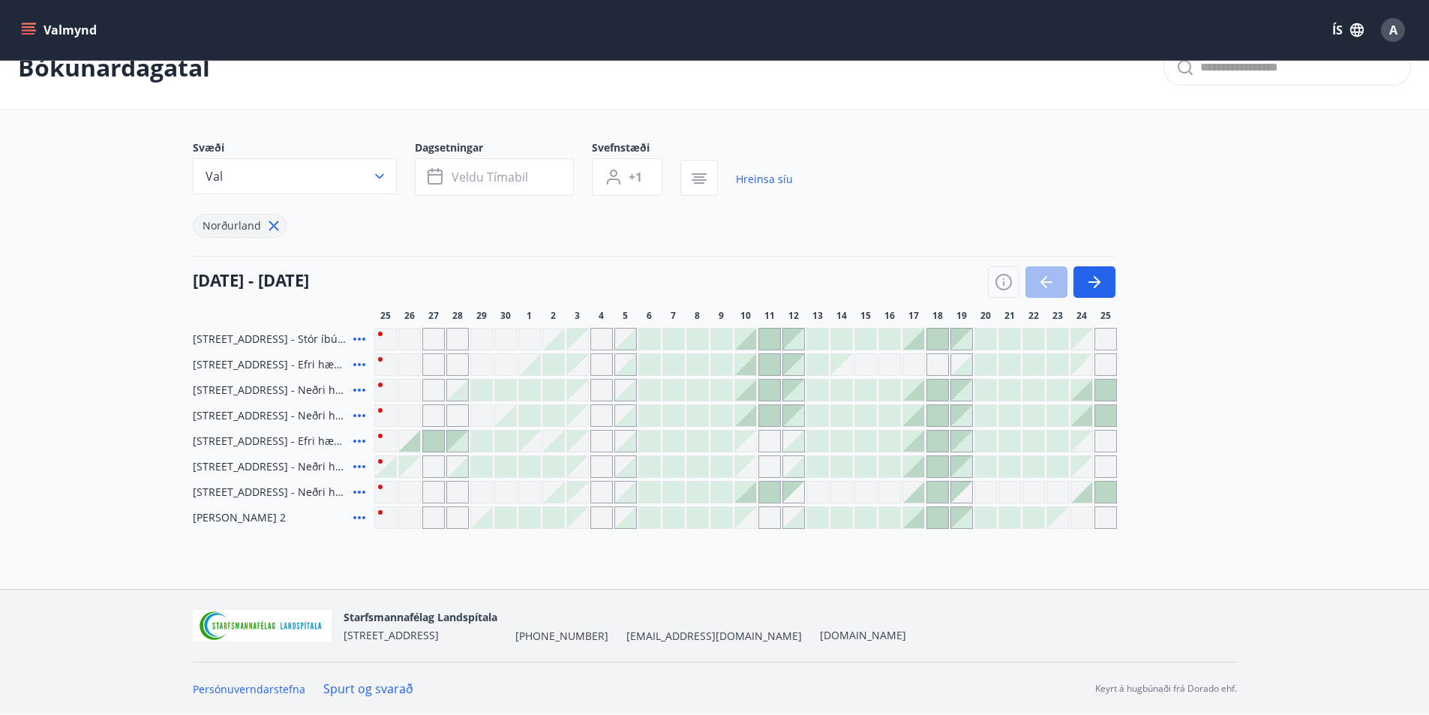
click at [355, 467] on icon at bounding box center [359, 466] width 12 height 3
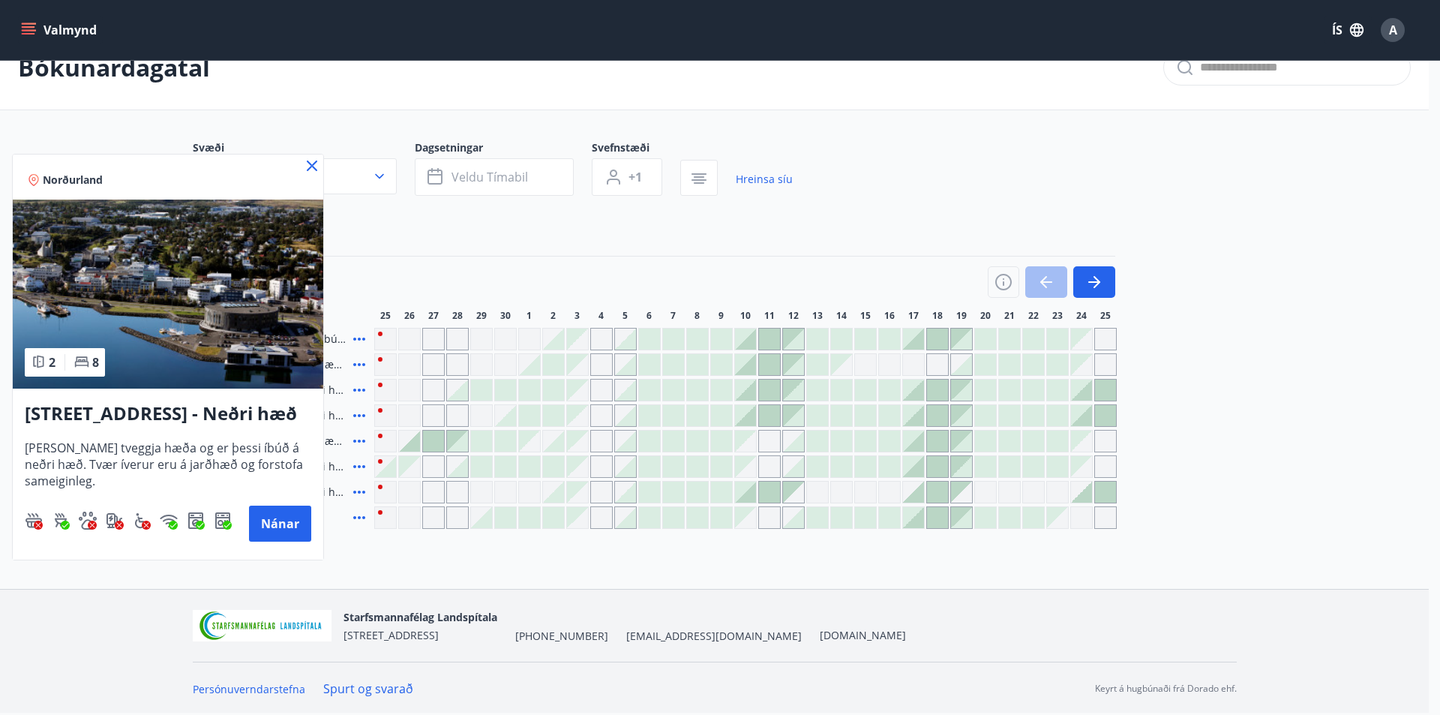
click at [310, 170] on icon at bounding box center [312, 166] width 18 height 18
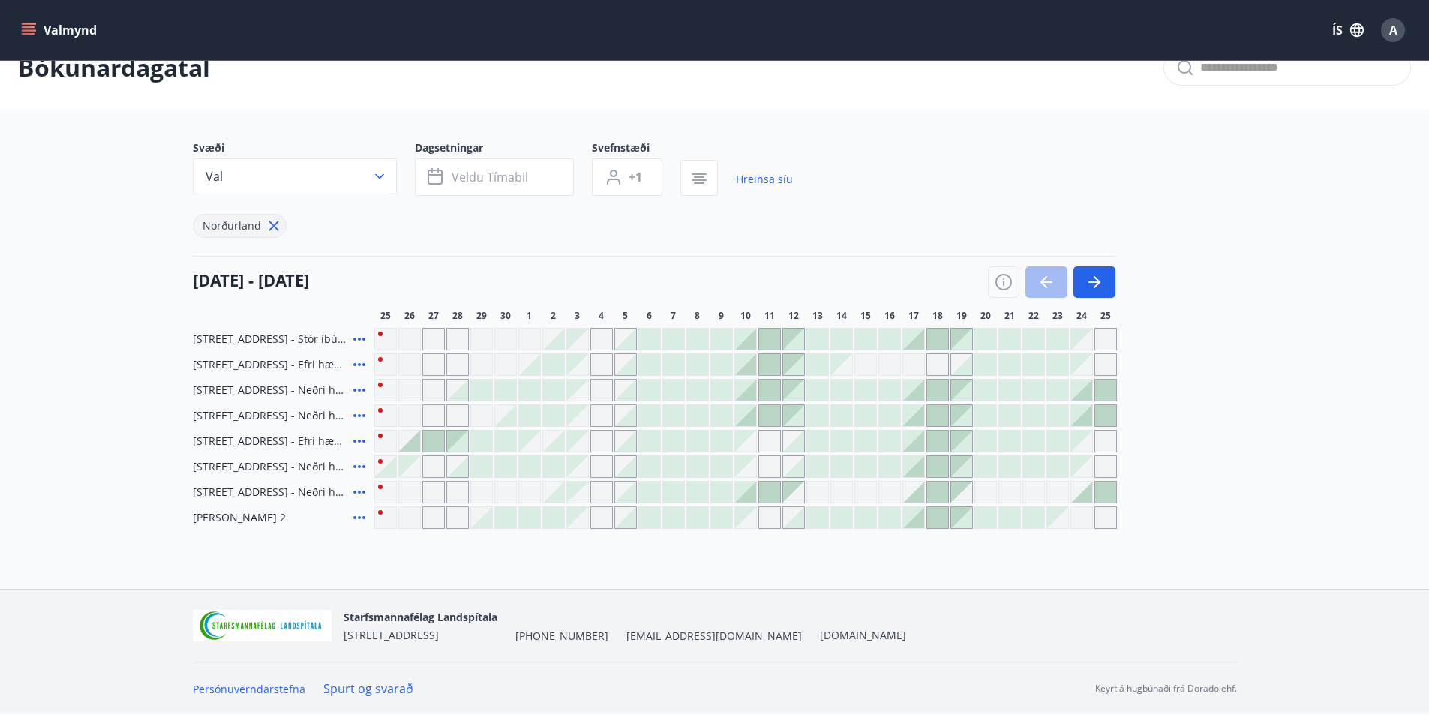
click at [358, 514] on icon at bounding box center [359, 517] width 18 height 18
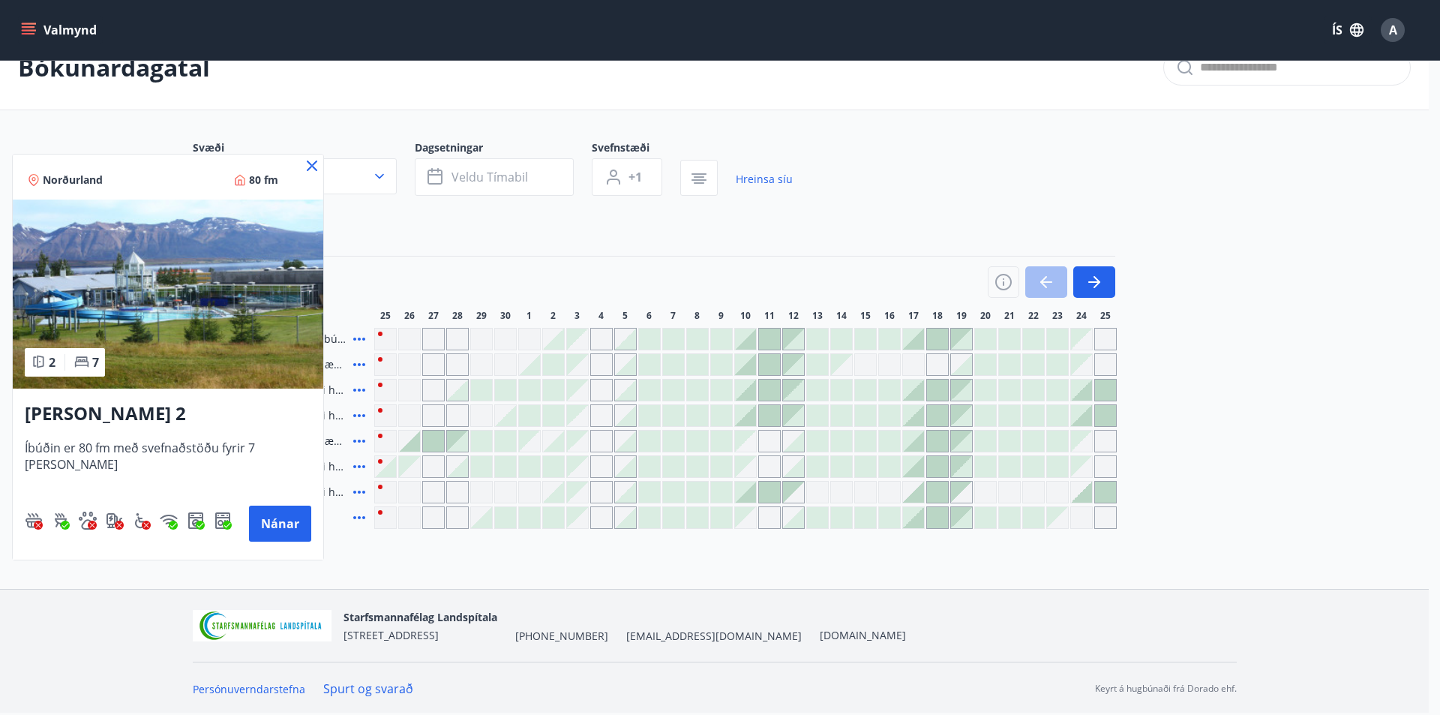
click at [307, 165] on icon at bounding box center [312, 165] width 10 height 10
